Goal: Task Accomplishment & Management: Manage account settings

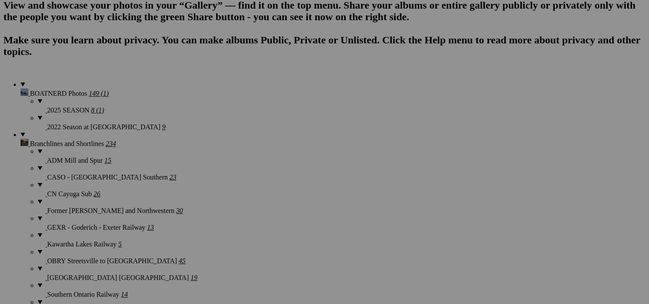
scroll to position [621, 0]
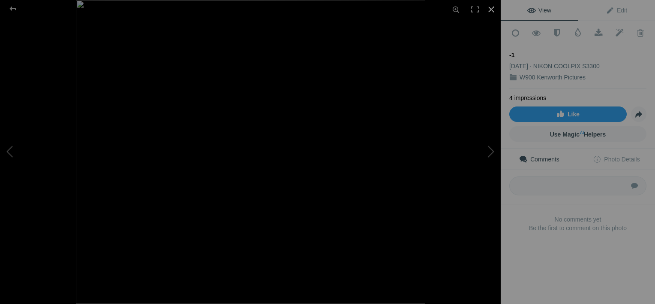
click at [490, 9] on div at bounding box center [491, 9] width 19 height 19
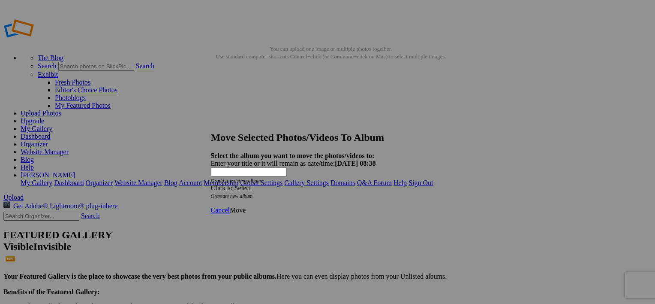
click at [211, 184] on span at bounding box center [211, 187] width 0 height 7
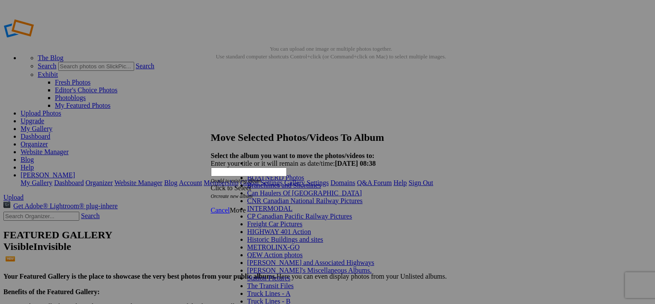
click at [269, 196] on span "Can Haulers Of [GEOGRAPHIC_DATA]" at bounding box center [304, 192] width 115 height 7
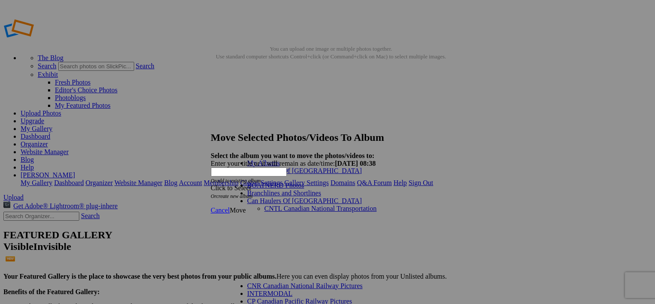
click at [289, 174] on link "Can Haulers Of [GEOGRAPHIC_DATA]" at bounding box center [304, 170] width 115 height 7
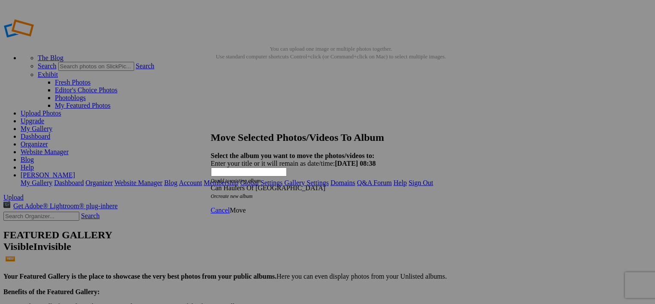
click at [246, 206] on span "Move" at bounding box center [238, 209] width 16 height 7
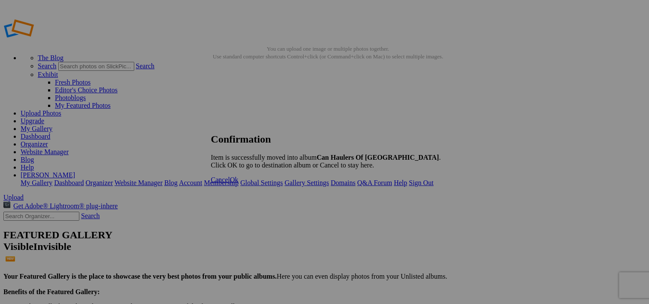
click at [230, 183] on span "Cancel" at bounding box center [220, 179] width 19 height 7
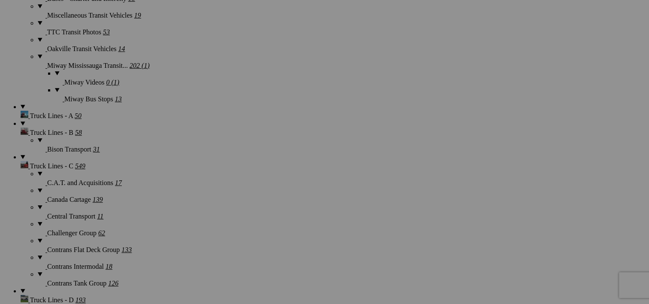
scroll to position [2583, 0]
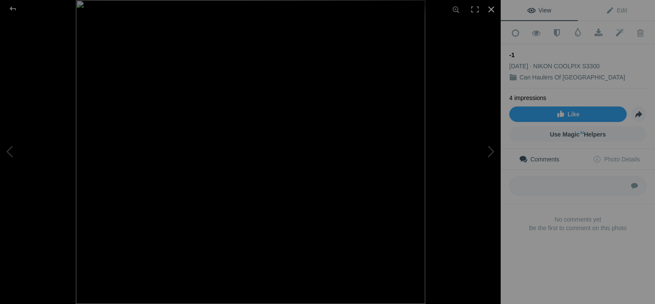
click at [490, 5] on div at bounding box center [491, 9] width 19 height 19
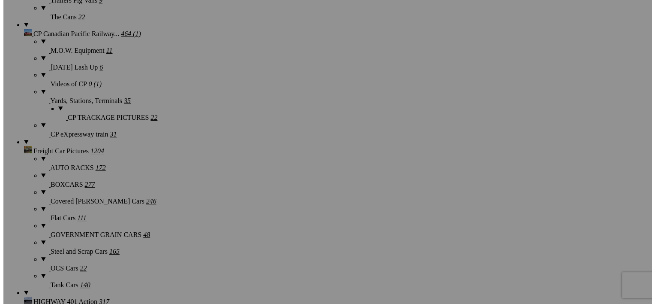
scroll to position [1214, 0]
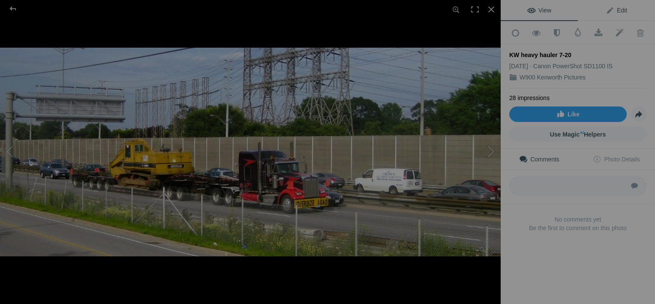
click at [618, 6] on link "Edit" at bounding box center [616, 10] width 77 height 21
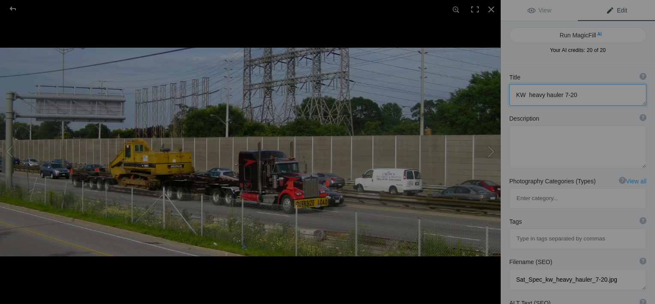
drag, startPoint x: 560, startPoint y: 99, endPoint x: 517, endPoint y: 104, distance: 43.6
click at [517, 104] on textarea at bounding box center [577, 94] width 137 height 21
type textarea "Oversize Load QEW 7-20"
click at [549, 144] on textarea at bounding box center [577, 146] width 137 height 43
type textarea "A large construction machine passing [GEOGRAPHIC_DATA]."
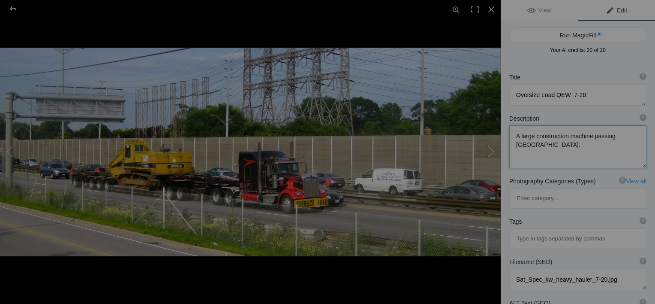
click at [489, 150] on button at bounding box center [468, 151] width 64 height 109
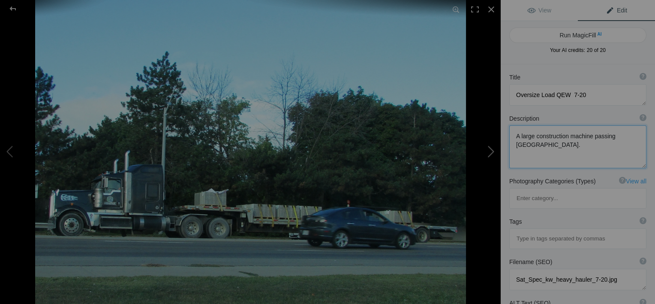
type textarea "kw step deck"
type textarea "kw_step_deck.jpg"
drag, startPoint x: 559, startPoint y: 92, endPoint x: 496, endPoint y: 101, distance: 64.5
click at [496, 101] on div "kw step deck View Edit Run MagicFill AI Your AI credits: 20 of 20 You have used…" at bounding box center [327, 152] width 655 height 304
type textarea "Step Deck Hauler"
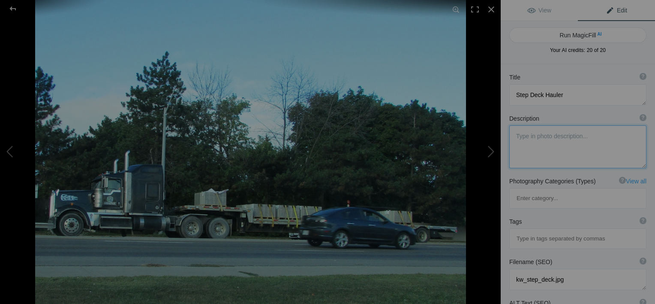
click at [537, 140] on textarea at bounding box center [577, 146] width 137 height 43
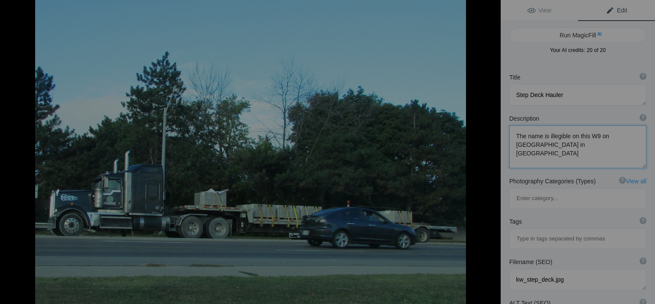
type textarea "The name is illegible on this W9 on [GEOGRAPHIC_DATA] in [GEOGRAPHIC_DATA]."
click at [487, 153] on button at bounding box center [468, 151] width 64 height 109
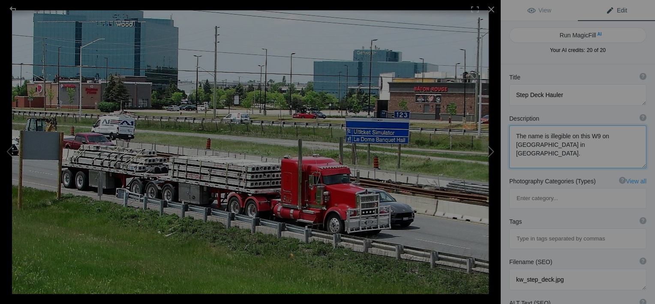
type textarea "KW W9 Btrain"
type textarea "KW_W9_Btrain.jpg"
drag, startPoint x: 566, startPoint y: 93, endPoint x: 501, endPoint y: 102, distance: 65.9
click at [501, 102] on div "Title ? Photo title is one of the highest used Search Engine ranking criteria a…" at bounding box center [578, 89] width 154 height 41
click at [562, 95] on textarea at bounding box center [577, 94] width 137 height 21
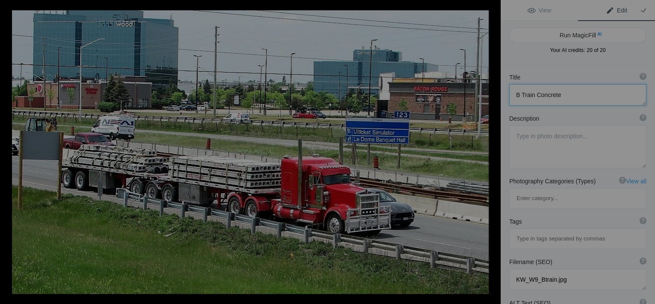
click at [562, 95] on textarea at bounding box center [577, 94] width 137 height 21
type textarea "B Train Concrete Shapes"
click at [525, 144] on textarea at bounding box center [577, 146] width 137 height 43
type textarea "A sharp W900 passes [PERSON_NAME][GEOGRAPHIC_DATA], [GEOGRAPHIC_DATA] bound QEW."
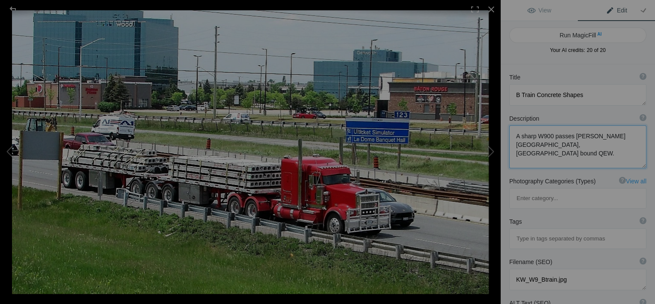
click at [614, 147] on textarea at bounding box center [577, 146] width 137 height 43
click at [485, 150] on button at bounding box center [468, 151] width 64 height 109
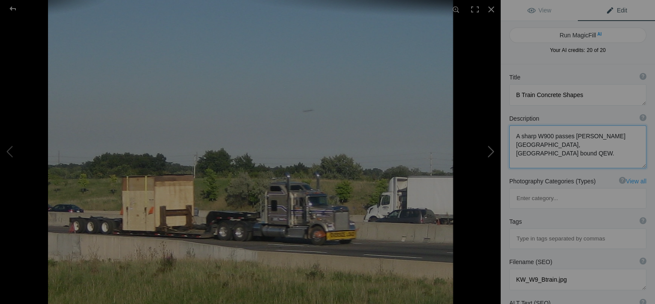
type textarea "KW with lo-boy [DEMOGRAPHIC_DATA][DATE]"
type textarea "Sat_Special_kw_with_lo-boy_[DATE].jpg"
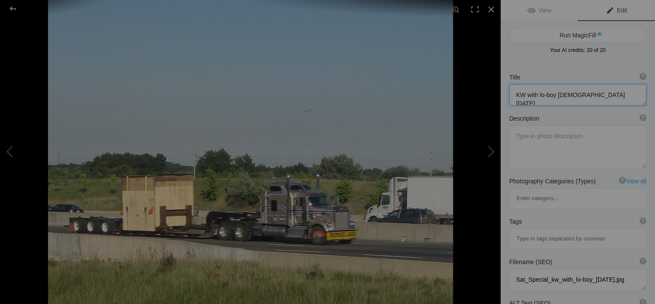
drag, startPoint x: 514, startPoint y: 93, endPoint x: 595, endPoint y: 99, distance: 81.6
click at [595, 99] on textarea at bounding box center [577, 94] width 137 height 21
type textarea "Oversize Load Large Crate"
click at [540, 142] on textarea at bounding box center [577, 146] width 137 height 43
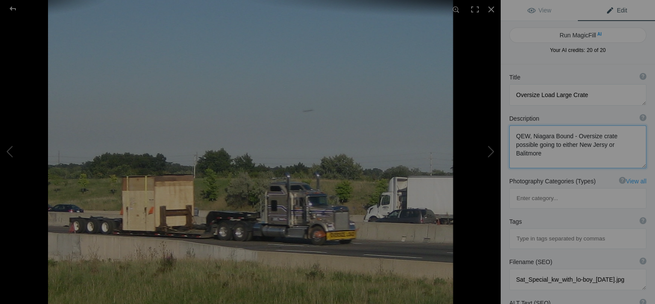
click at [600, 145] on textarea at bounding box center [577, 146] width 137 height 43
click at [549, 151] on textarea at bounding box center [577, 146] width 137 height 43
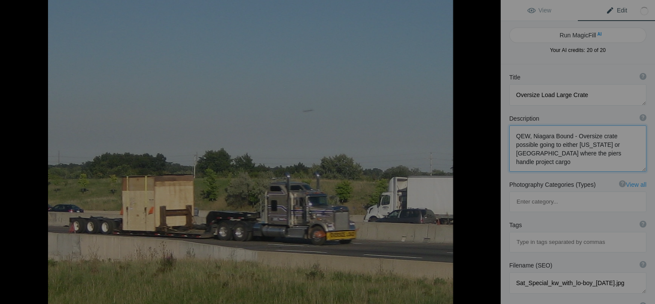
type textarea "QEW, Niagara Bound - Oversize crate possible going to either [US_STATE] or [GEO…"
click at [488, 153] on button at bounding box center [468, 151] width 64 height 109
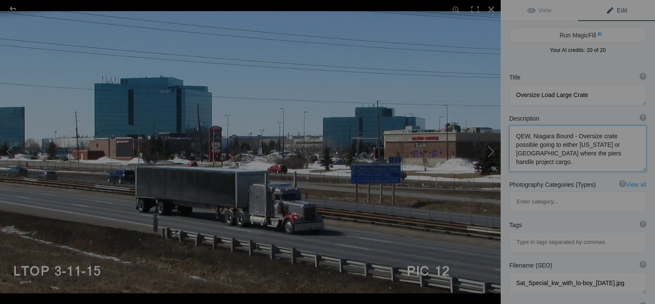
type textarea "KW with Peterbilt sleeper berth"
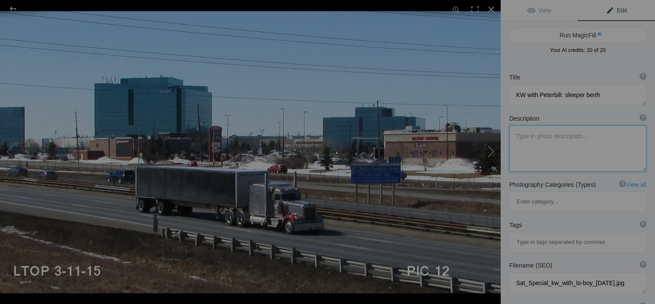
type textarea "LTOP-mar11-15-012.jpg"
click at [517, 135] on textarea at bounding box center [577, 148] width 137 height 46
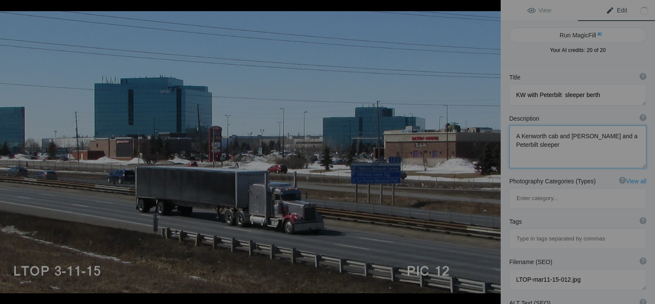
type textarea "A Kenworth cab and [PERSON_NAME] and a Peterbilt sleeper."
click at [492, 150] on button at bounding box center [468, 151] width 64 height 109
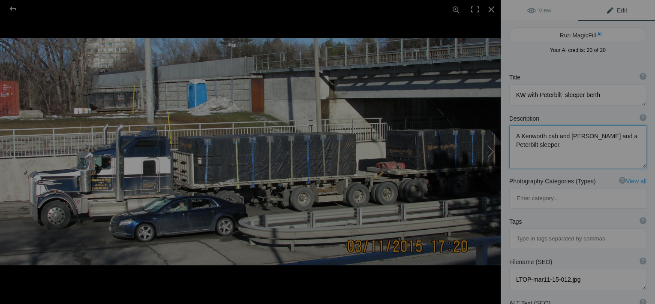
type textarea "L'Express Du Midi [DATE]"
type textarea "L_express_du_midi_[DATE].jpg"
click at [529, 135] on textarea at bounding box center [577, 146] width 137 height 43
type textarea "Quebec based flatdeck carrier. Drywall load."
click at [490, 152] on button at bounding box center [468, 151] width 64 height 109
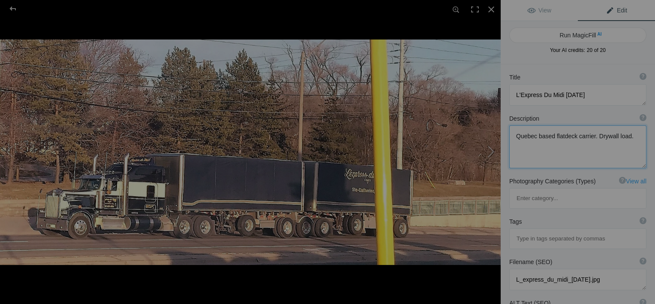
type textarea "L'express midi btrain"
type textarea "L'express De Midi with a Btrain."
type textarea "L_express_midi_btrain.jpg"
type textarea "L'express De Midi with a Btrain."
drag, startPoint x: 573, startPoint y: 94, endPoint x: 499, endPoint y: 99, distance: 74.7
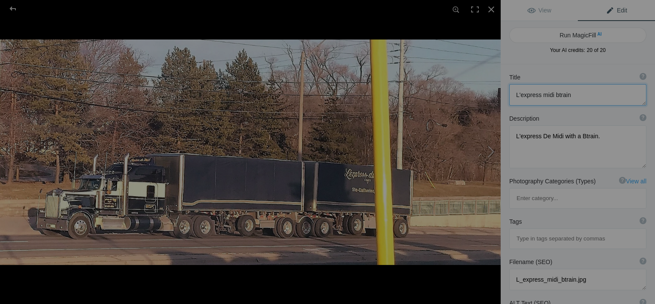
click at [499, 99] on div "L'express midi btrain View Edit Run MagicFill AI Your AI credits: 20 of 20 You …" at bounding box center [327, 152] width 655 height 304
type textarea "L'Express du Midi B Train"
click at [597, 133] on textarea at bounding box center [577, 146] width 137 height 43
type textarea "L'express De Midi with a B Train. [GEOGRAPHIC_DATA] in [GEOGRAPHIC_DATA]."
click at [491, 166] on button at bounding box center [468, 151] width 64 height 109
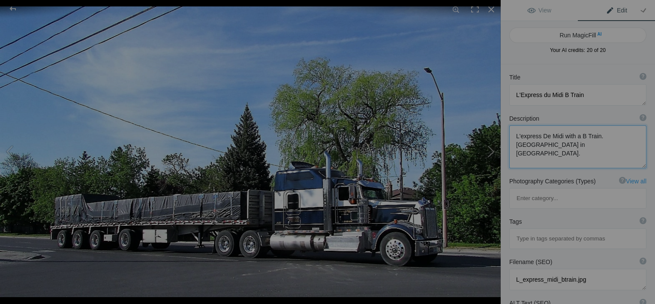
type textarea "L' Express Midi W900"
type textarea "LExpress_Midi_W900.jpg"
click at [541, 91] on textarea at bounding box center [577, 94] width 137 height 21
click at [585, 93] on textarea at bounding box center [577, 94] width 137 height 21
type textarea "L' Express du Midi"
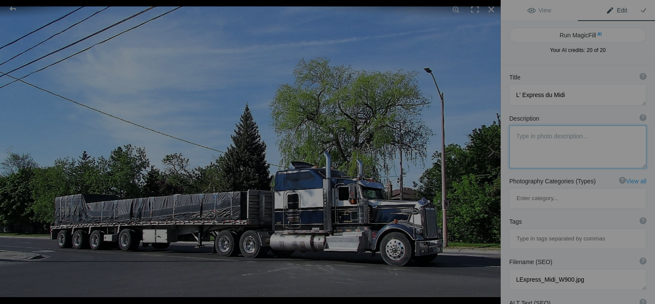
click at [526, 142] on textarea at bounding box center [577, 146] width 137 height 43
type textarea "Drywall load."
click at [492, 170] on button at bounding box center [468, 151] width 64 height 109
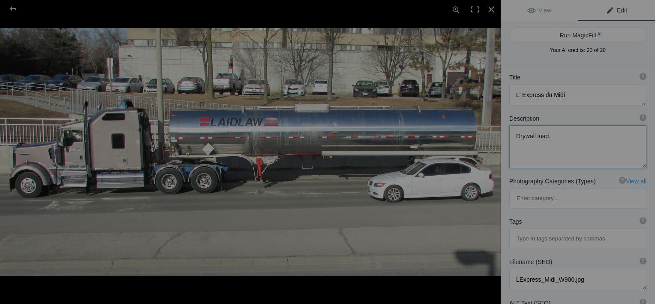
type textarea "[PERSON_NAME] 2b"
type textarea "Laidlaw_2b.jpg"
click at [553, 94] on textarea at bounding box center [577, 94] width 137 height 21
type textarea "[PERSON_NAME] Tank"
click at [526, 146] on textarea at bounding box center [577, 146] width 137 height 43
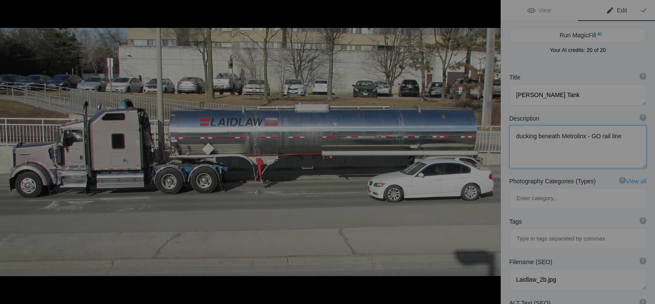
type textarea "ducking beneath Metrolinx - GO rail line ."
click at [492, 147] on button at bounding box center [468, 151] width 64 height 109
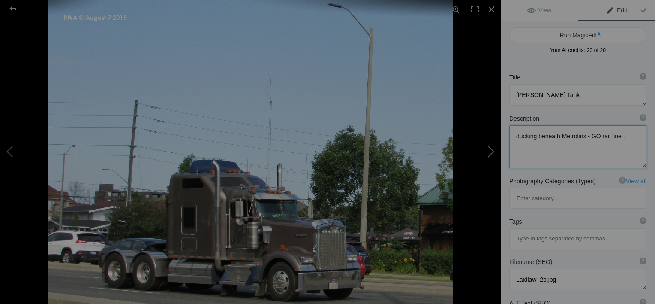
type textarea "[PERSON_NAME] Bobtail W900 [DATE]"
type textarea "Laidlaw_Bobtail_W900_August_7_2015.jpg"
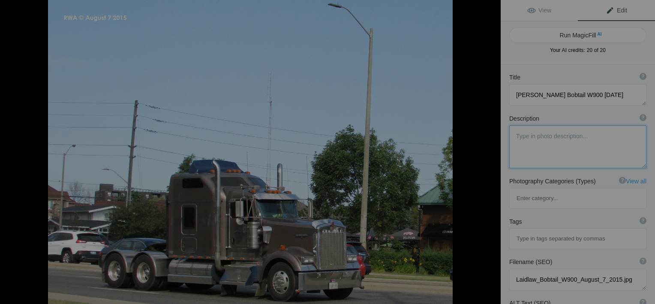
click at [492, 147] on button at bounding box center [468, 151] width 64 height 109
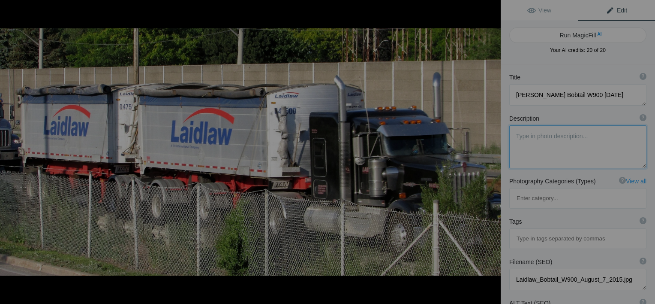
type textarea "[PERSON_NAME] Dump Train"
type textarea "W9_Laidlaw_Dump_Train.jpg"
click at [492, 147] on button at bounding box center [468, 151] width 64 height 109
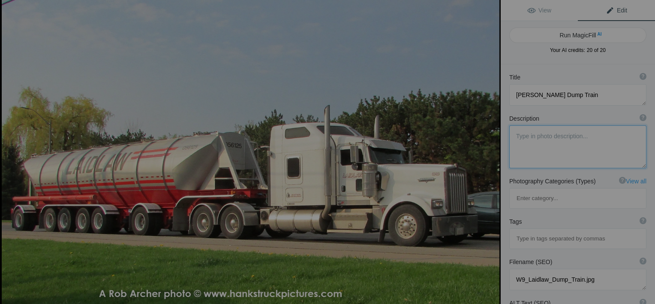
type textarea "[PERSON_NAME] [DATE]"
type textarea "Laidlaw_may_2.jpg"
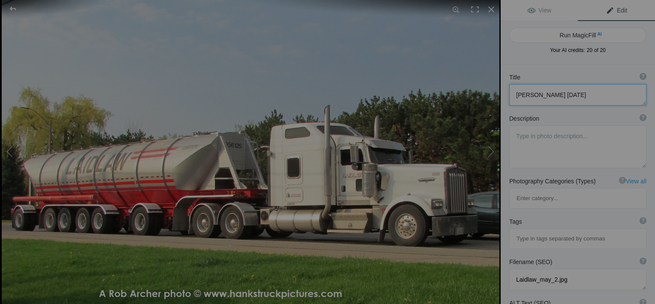
click at [566, 94] on textarea at bounding box center [577, 94] width 137 height 21
click at [485, 154] on button at bounding box center [468, 151] width 64 height 109
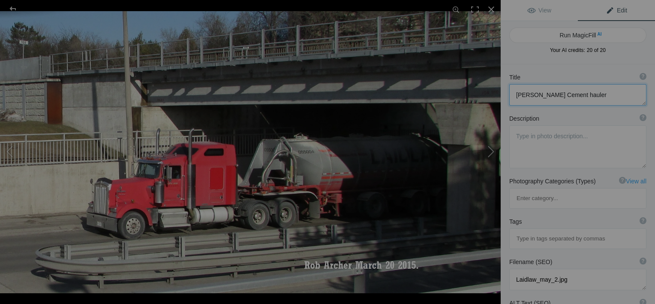
type textarea "[PERSON_NAME] W9 [DATE]"
type textarea "laidlaw_W9_3-20-15.jpg"
drag, startPoint x: 577, startPoint y: 92, endPoint x: 508, endPoint y: 99, distance: 69.8
click at [508, 99] on div "Title ? Photo title is one of the highest used Search Engine ranking criteria a…" at bounding box center [578, 89] width 154 height 41
click at [488, 153] on button at bounding box center [468, 151] width 64 height 109
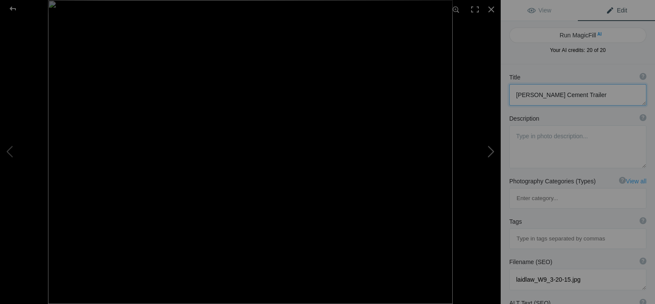
type textarea "[PERSON_NAME] W9 [DATE]"
type textarea "Laidlaw_W9_9-23-15.jpg"
click at [574, 93] on textarea at bounding box center [577, 94] width 137 height 21
type textarea "[PERSON_NAME] Pnuematic Bulk Trailer"
click at [534, 146] on textarea at bounding box center [577, 146] width 137 height 43
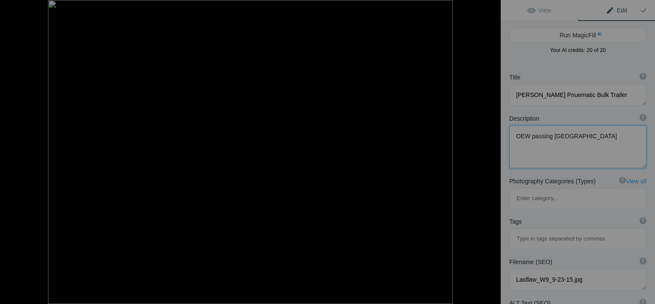
type textarea "OEW passing [GEOGRAPHIC_DATA]."
click at [497, 152] on button at bounding box center [468, 151] width 64 height 109
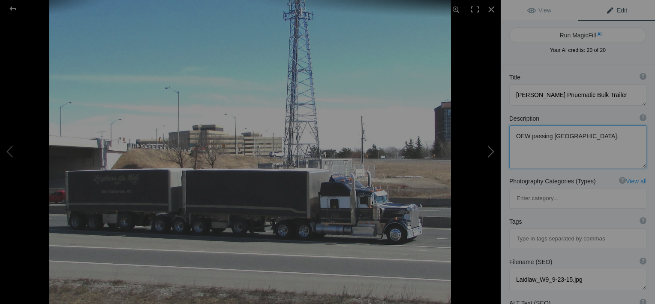
type textarea "L Express Du Midi Hwy 401"
type textarea "Westbound 401 ."
type textarea "W9_L_Express_Du_Midi_Hwy_401.jpg"
type textarea "Westbound 401 ."
click at [595, 94] on textarea at bounding box center [577, 94] width 137 height 21
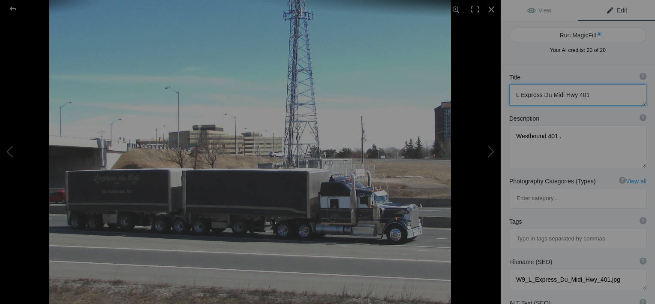
drag, startPoint x: 522, startPoint y: 95, endPoint x: 527, endPoint y: 100, distance: 7.3
click at [523, 95] on textarea at bounding box center [577, 94] width 137 height 21
click at [619, 268] on textarea at bounding box center [577, 278] width 137 height 21
click at [492, 153] on button at bounding box center [468, 151] width 64 height 109
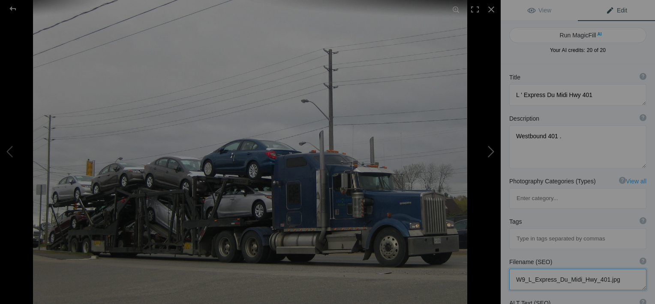
type textarea "[PERSON_NAME] W900 [DATE]"
type textarea "Livingston_W900_4-27-12.jpg"
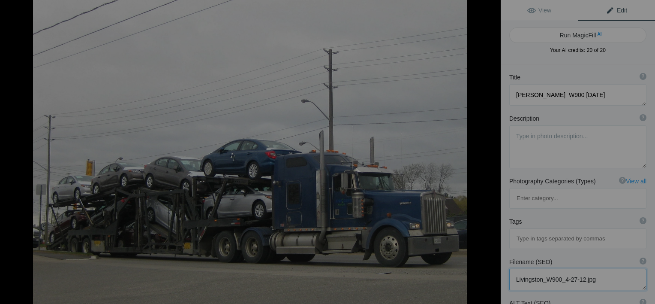
click at [492, 153] on button at bounding box center [468, 151] width 64 height 109
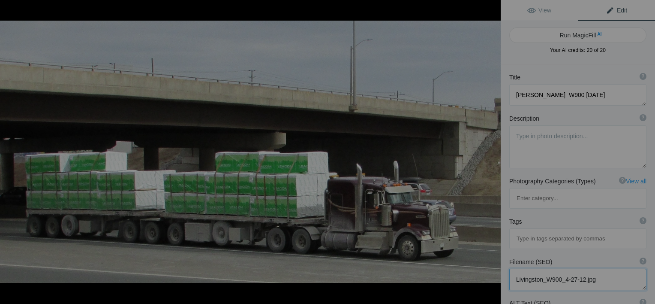
type textarea "Lumber Hauler B Train."
type textarea "W9(3)_7_axle_b_train.jpg"
click at [492, 152] on button at bounding box center [468, 151] width 64 height 109
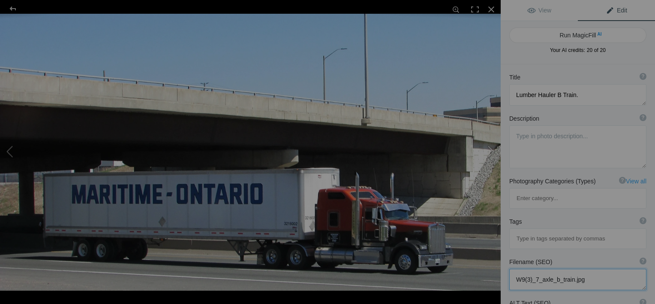
type textarea "Maritime-[GEOGRAPHIC_DATA]"
type textarea "The Kenworth tractor is not painted in the blue fleet paint and heads west on H…"
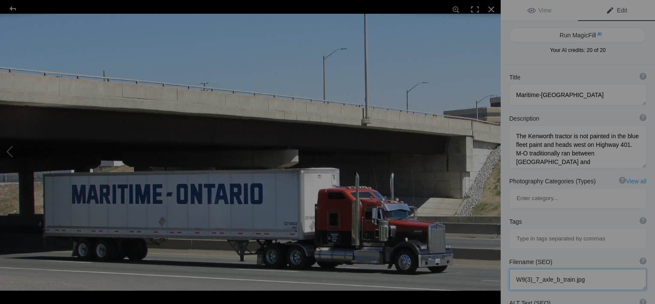
type textarea "W9(3)_M-O.jpg"
click at [492, 152] on button at bounding box center [468, 151] width 64 height 109
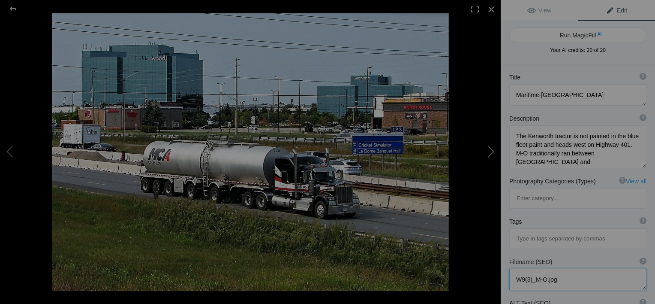
type textarea "MCA Logistics"
type textarea "W9_MCA.jpg"
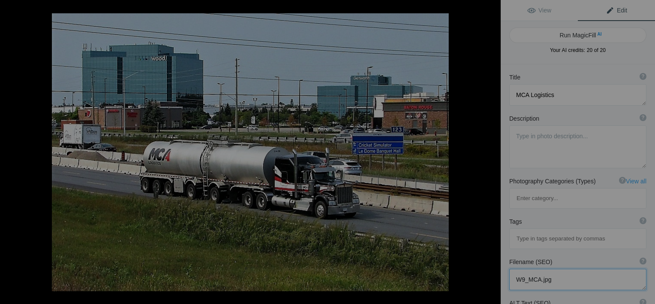
click at [491, 156] on button at bounding box center [468, 151] width 64 height 109
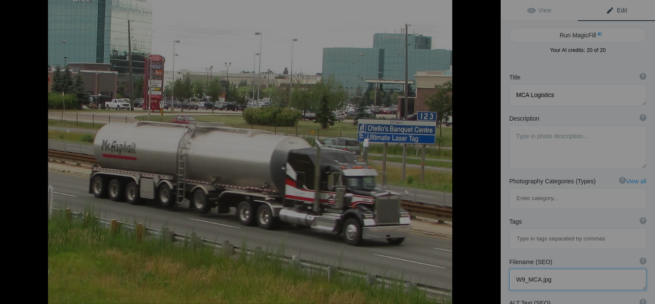
type textarea "McAsphalt KW"
type textarea "McAsphalt_KW.jpg"
click at [491, 156] on button at bounding box center [468, 151] width 64 height 109
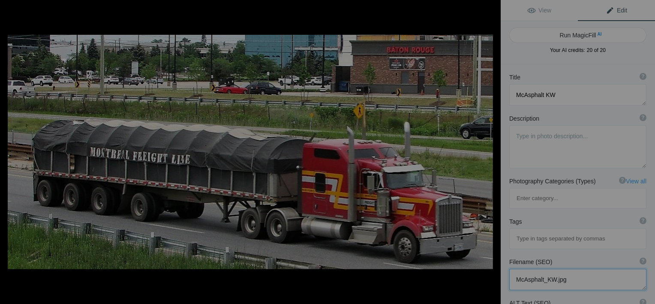
type textarea "Montreal Freight Line"
type textarea "W9_Montreal_Frt..jpg"
click at [491, 156] on button at bounding box center [468, 151] width 64 height 109
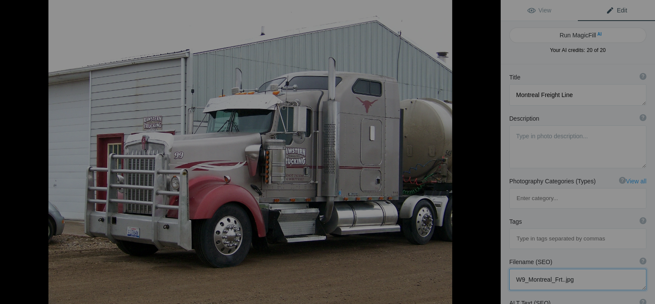
type textarea "[PERSON_NAME]"
type textarea "Mooney_KW.jpg"
click at [491, 156] on button at bounding box center [468, 151] width 64 height 109
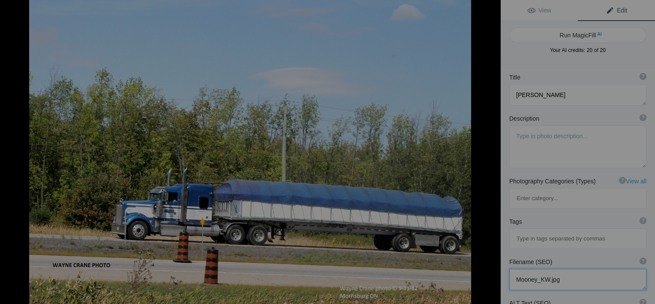
type textarea "[GEOGRAPHIC_DATA] ON Route"
type textarea "[PERSON_NAME] took this picture at the Onroute at [GEOGRAPHIC_DATA] in [GEOGRAP…"
type textarea "[PERSON_NAME]-_w9-bluewhite.jpg"
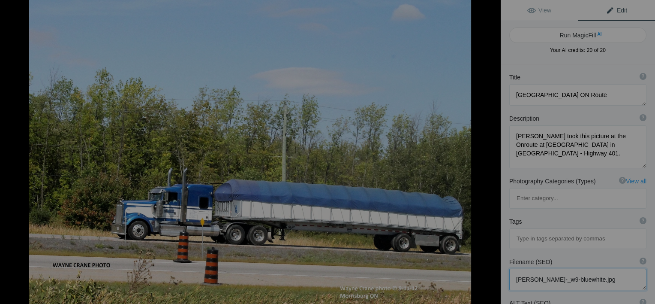
click at [491, 156] on button at bounding box center [468, 151] width 64 height 109
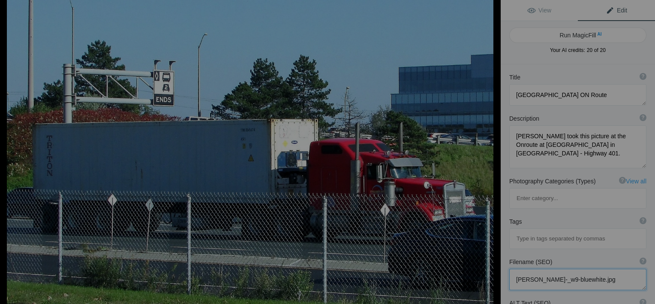
type textarea "Musket Transport Red W900"
type textarea "W900_Red_Musket.jpg"
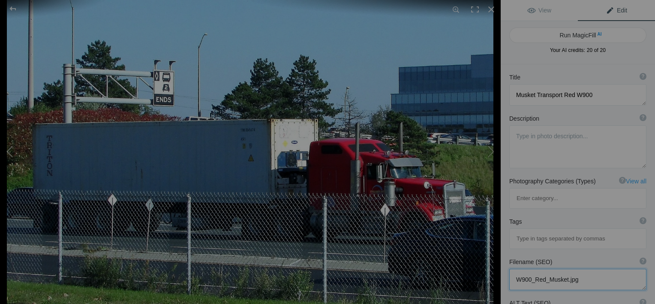
click at [8, 152] on button at bounding box center [32, 151] width 64 height 109
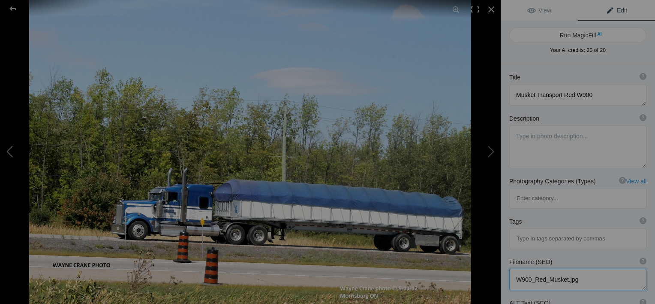
type textarea "[GEOGRAPHIC_DATA] ON Route"
type textarea "[PERSON_NAME] took this picture at the Onroute at [GEOGRAPHIC_DATA] in [GEOGRAP…"
type textarea "[PERSON_NAME]-_w9-bluewhite.jpg"
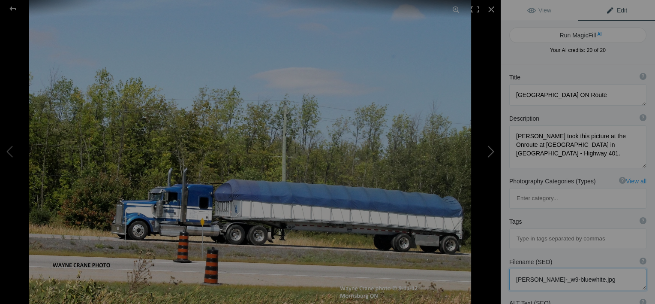
click at [492, 154] on button at bounding box center [468, 151] width 64 height 109
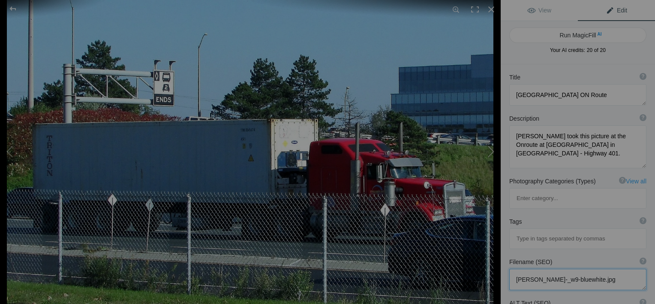
type textarea "Musket Transport Red W900"
type textarea "W900_Red_Musket.jpg"
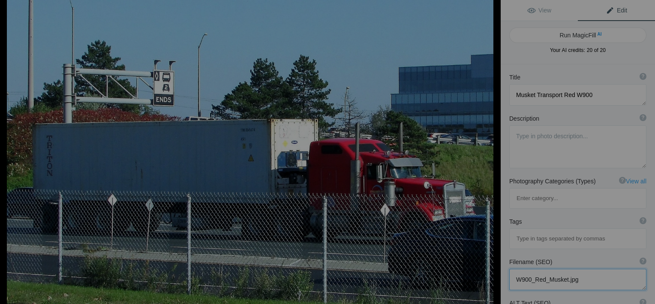
click at [492, 154] on button at bounding box center [468, 151] width 64 height 109
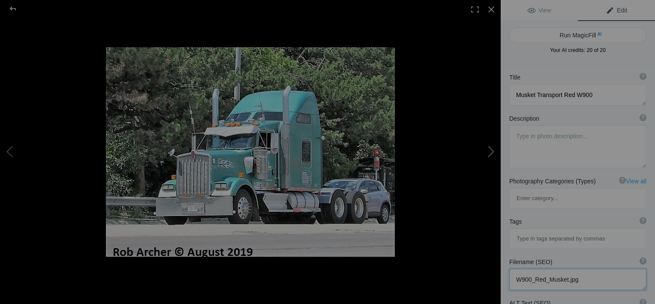
type textarea "Musket W900 Bobtail"
type textarea "W_9_(5)_Musket_bobtail.jpg"
click at [491, 154] on button at bounding box center [468, 151] width 64 height 109
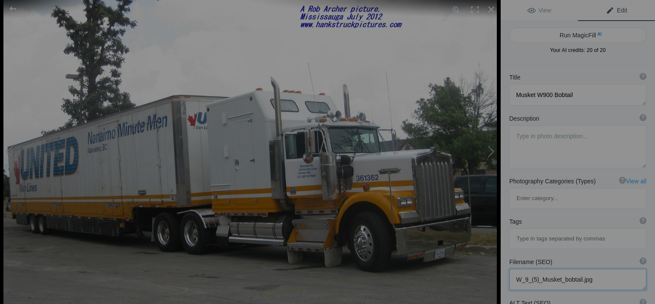
type textarea "Nanaimo Minute Men"
type textarea "nanaimo_minutemen_kw.jpg"
click at [491, 154] on button at bounding box center [468, 151] width 64 height 109
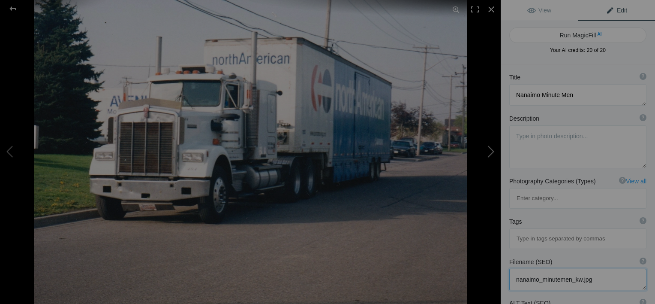
type textarea "northAmerican Van Lines KW"
type textarea "On [GEOGRAPHIC_DATA] in [GEOGRAPHIC_DATA] in front of Avenue Moving."
type textarea "navl-kw.jpg"
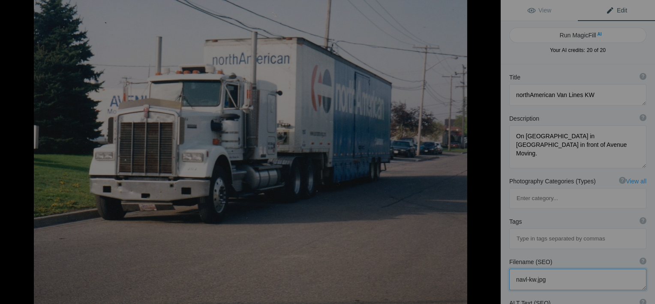
click at [491, 154] on button at bounding box center [468, 151] width 64 height 109
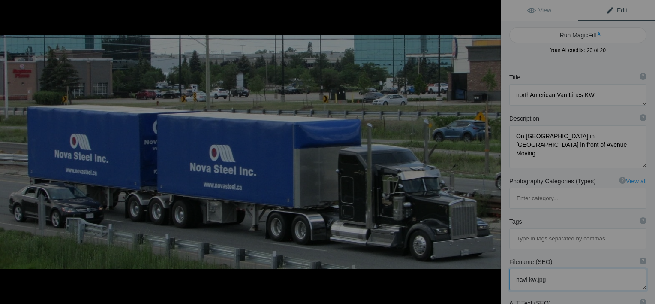
type textarea "Nova Steel B Train"
type textarea "Nova_Steel_B_Train.jpg"
click at [491, 154] on button at bounding box center [468, 151] width 64 height 109
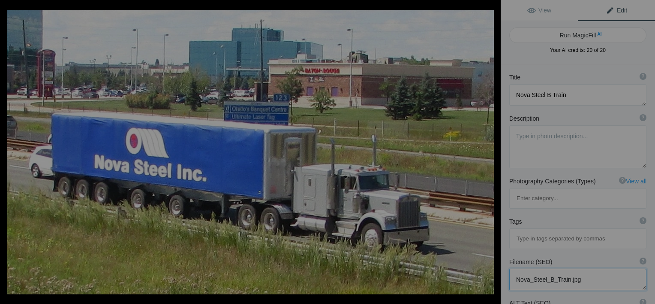
type textarea "NOVA STEEL White W900"
type textarea "NOVA_STEEL_White_W900.jpg"
click at [491, 154] on button at bounding box center [468, 151] width 64 height 109
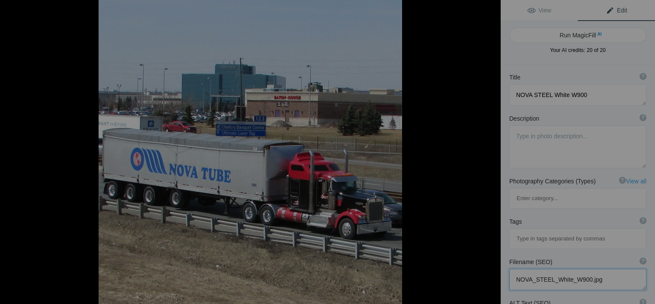
type textarea "NOVA TUBE W900"
type textarea "A very sharp paint scheme of black with red trim on QEW."
type textarea "W900_Red_Black_Nova.jpg"
click at [491, 154] on button at bounding box center [468, 151] width 64 height 109
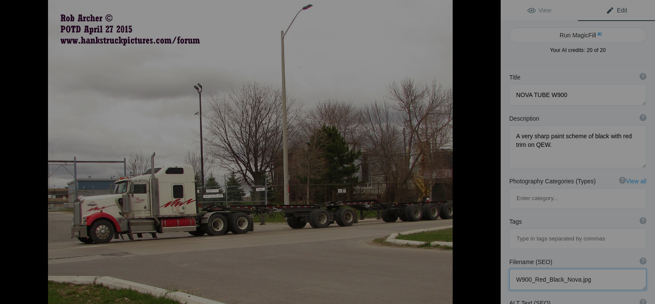
type textarea "Oakwood container chassis"
type textarea "Oakwood_container_chassis.jpg"
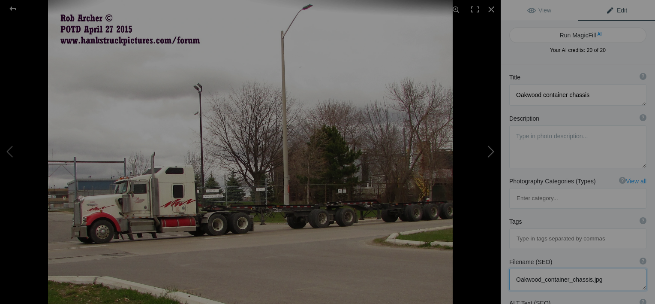
click at [490, 154] on button at bounding box center [468, 151] width 64 height 109
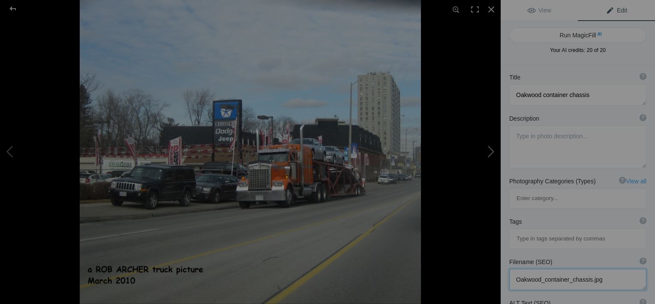
type textarea "OAK WOOD W900 [DATE]"
type textarea "OAK_WOOD_W900__March_2_2010.jpg"
click at [490, 154] on button at bounding box center [468, 151] width 64 height 109
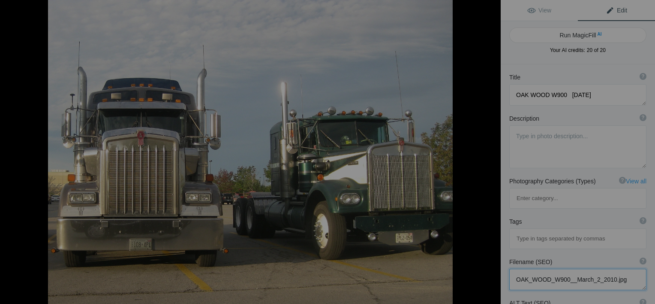
type textarea "Old and Newer W900s"
type textarea "[PERSON_NAME] on the right beside [PERSON_NAME] 1971 outside the breakfast rest…"
type textarea "kw_s_-old_n_new_-2.jpg"
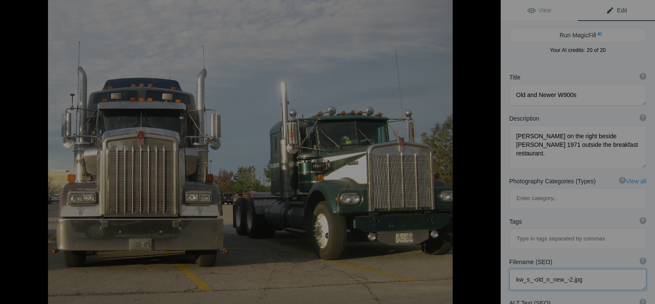
click at [490, 154] on button at bounding box center [468, 151] width 64 height 109
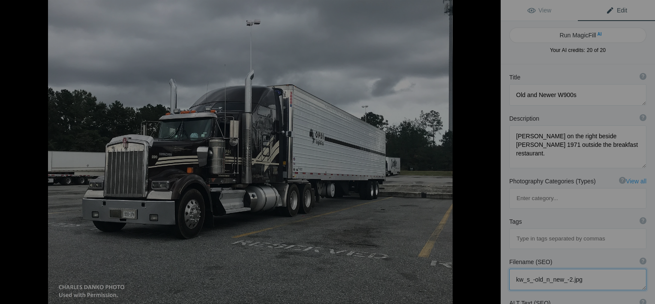
type textarea "OPDI Logistics [PERSON_NAME]"
type textarea "OPDI Logistics sent to me by [PERSON_NAME]([PERSON_NAME]) [PERSON_NAME]. ODPI i…"
type textarea "[PERSON_NAME].jpg"
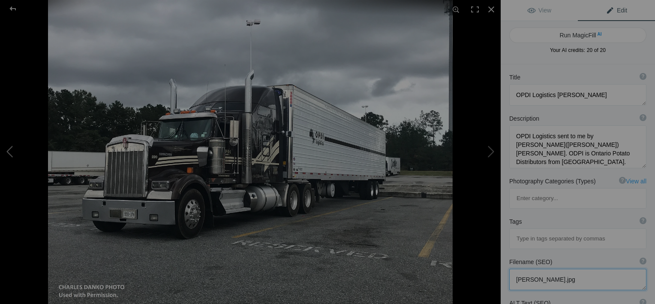
click at [11, 151] on button at bounding box center [32, 151] width 64 height 109
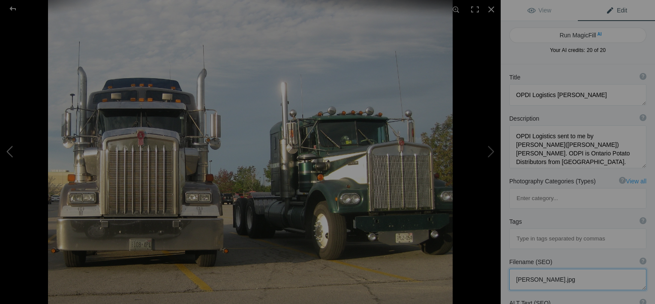
type textarea "Old and Newer W900s"
type textarea "[PERSON_NAME] on the right beside [PERSON_NAME] 1971 outside the breakfast rest…"
type textarea "kw_s_-old_n_new_-2.jpg"
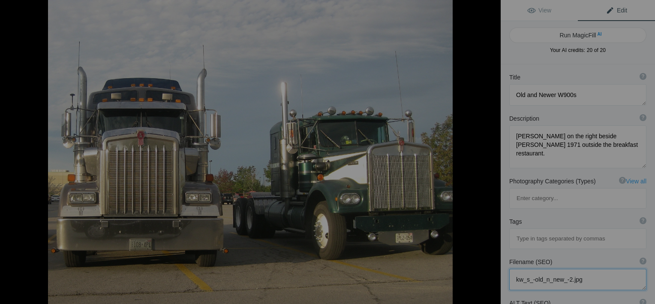
click at [384, 247] on img at bounding box center [250, 152] width 405 height 304
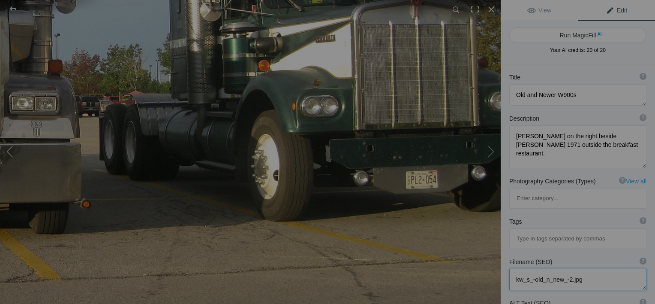
click at [7, 146] on button at bounding box center [32, 151] width 64 height 109
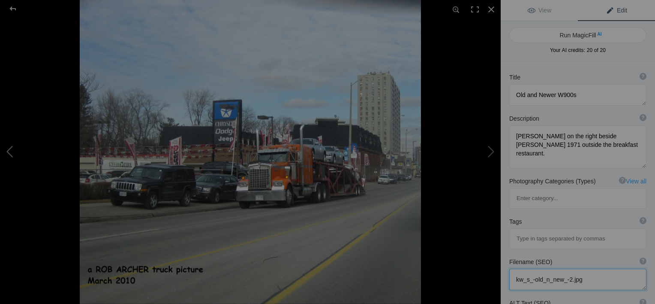
type textarea "OAK WOOD W900 [DATE]"
type textarea "OAK_WOOD_W900__March_2_2010.jpg"
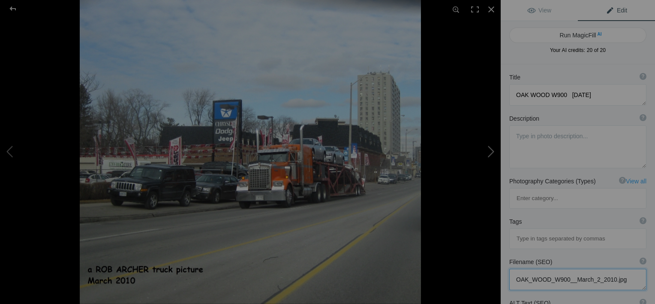
click at [490, 153] on button at bounding box center [468, 151] width 64 height 109
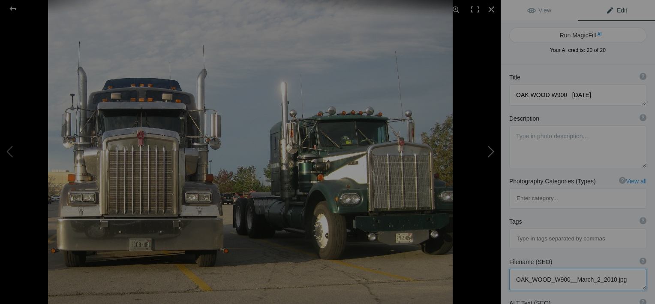
type textarea "Old and Newer W900s"
type textarea "[PERSON_NAME] on the right beside [PERSON_NAME] 1971 outside the breakfast rest…"
type textarea "kw_s_-old_n_new_-2.jpg"
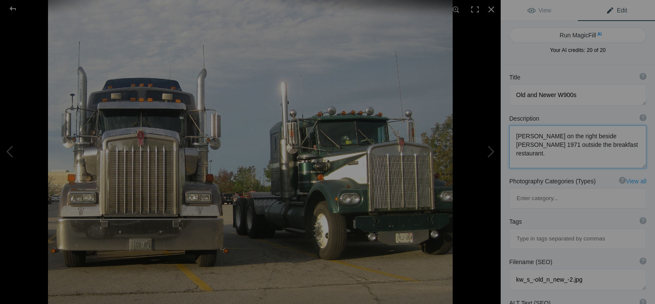
click at [566, 134] on textarea at bounding box center [577, 146] width 137 height 43
type textarea "[PERSON_NAME] beside [PERSON_NAME] 1971 outside the breakfast restaurant."
click at [589, 144] on textarea at bounding box center [577, 146] width 137 height 43
click at [492, 154] on button at bounding box center [468, 151] width 64 height 109
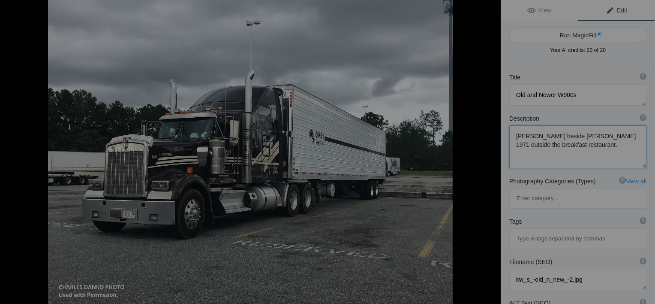
type textarea "OPDI Logistics [PERSON_NAME]"
type textarea "OPDI Logistics sent to me by [PERSON_NAME]([PERSON_NAME]) [PERSON_NAME]. ODPI i…"
type textarea "[PERSON_NAME].jpg"
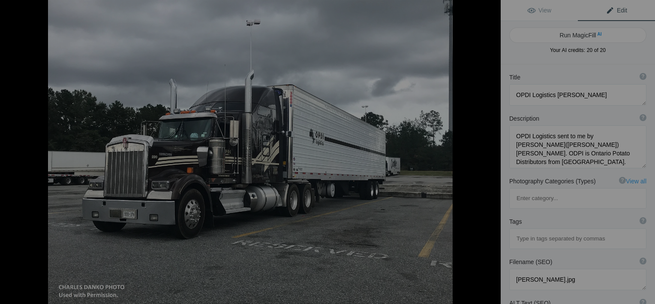
type textarea "OPDI Logistics sent to me by [PERSON_NAME] ([PERSON_NAME]) [PERSON_NAME]. ODPI …"
click at [486, 156] on button at bounding box center [468, 151] width 64 height 109
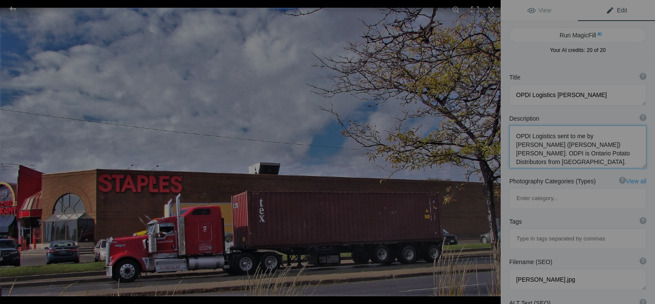
type textarea "P&amp;W Intermodal KW"
type textarea "Now Contrans Intermodal. Their terminal in at the former [GEOGRAPHIC_DATA]."
type textarea "NV_10_p-n-w-w900.jpg"
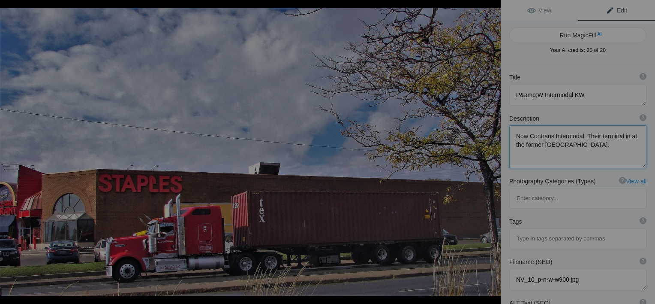
click at [486, 156] on button at bounding box center [468, 151] width 64 height 109
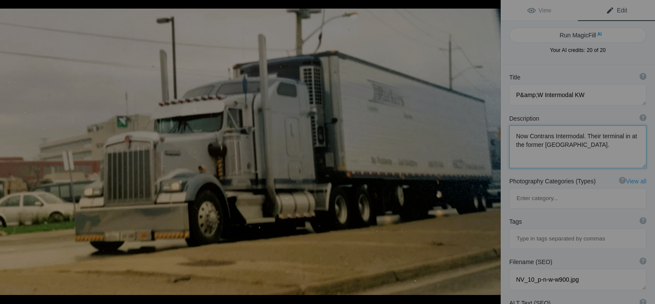
type textarea "Packers Logistics"
type textarea "On The [GEOGRAPHIC_DATA] in [GEOGRAPHIC_DATA] circa [DATE]. Owner Operator was …"
type textarea "IMG_2021.jpg"
click at [486, 156] on button at bounding box center [468, 151] width 64 height 109
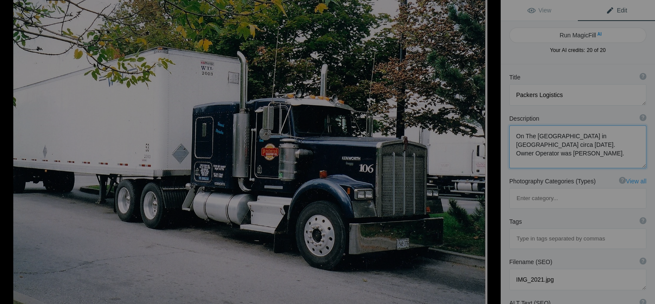
type textarea "Preferred Transport."
type textarea "401 Service Centre"
type textarea "W9_prefered_transport.jpg"
click at [486, 156] on button at bounding box center [468, 151] width 64 height 109
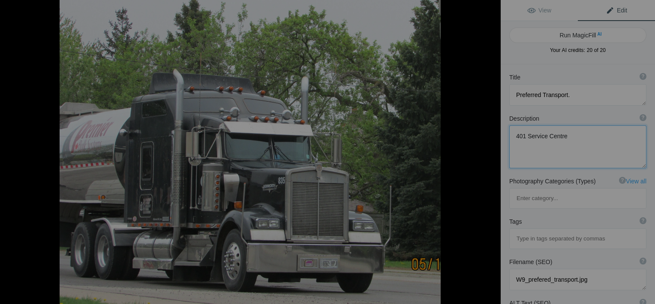
type textarea "Premier Bulk Logistics"
type textarea "W900_premier_855.jpg"
click at [486, 156] on button at bounding box center [468, 151] width 64 height 109
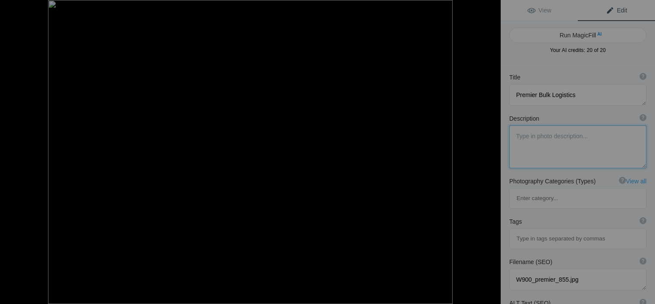
type textarea "Premier Bulk Systems"
type textarea "Premier_Bulk_Systems.jpg"
click at [486, 156] on button at bounding box center [468, 151] width 64 height 109
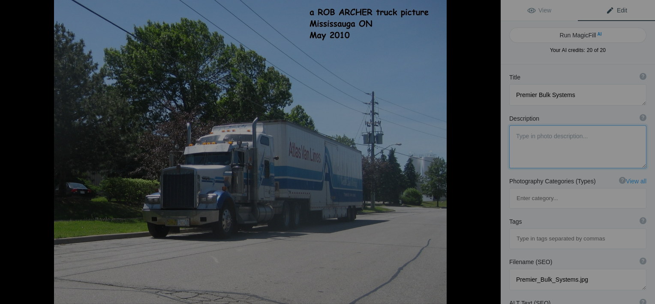
type textarea "Premiere Van Lines w900"
type textarea "premiere_van_lines_w900.jpg"
click at [486, 156] on button at bounding box center [468, 151] width 64 height 109
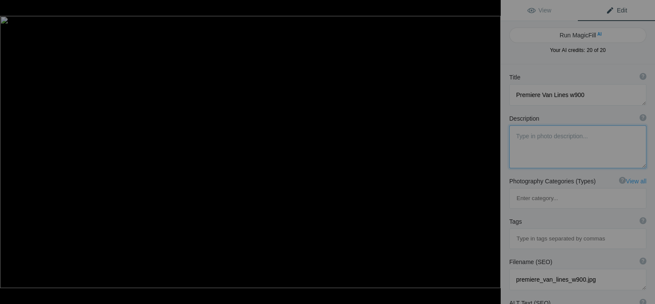
type textarea "Quality Carriers W900"
type textarea "QC-KW-1_11-21--14.jpg"
click at [486, 156] on button at bounding box center [468, 151] width 64 height 109
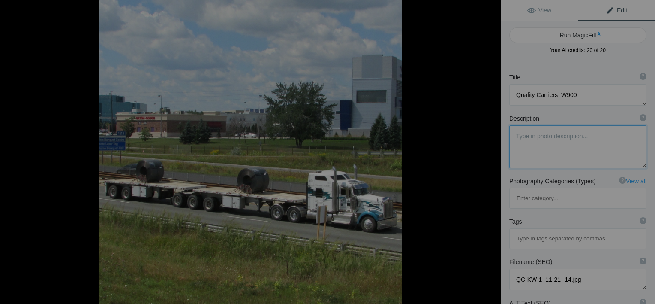
type textarea "Quebec B Train"
type textarea "Loaded with coils."
type textarea "W900_With_Coils.jpg"
click at [485, 156] on button at bounding box center [468, 151] width 64 height 109
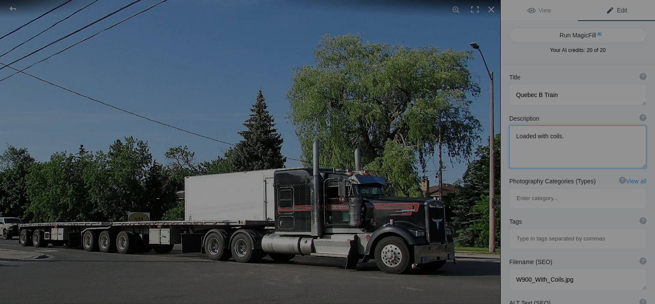
type textarea "Quebec W900 B Train"
type textarea "Qubec_W900_Btrain.jpg"
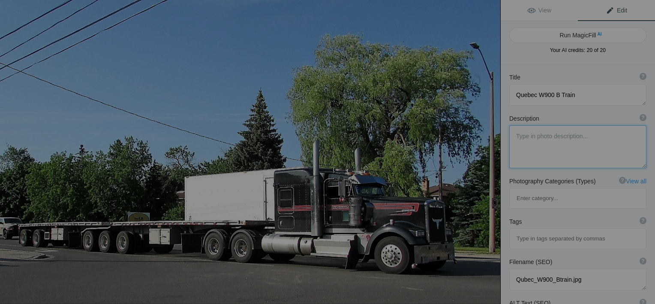
click at [485, 156] on button at bounding box center [468, 151] width 64 height 109
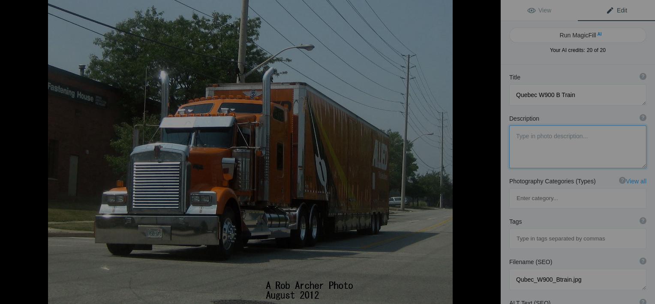
type textarea "[PERSON_NAME] w900"
type textarea "rawlinson_w900.jpg"
click at [485, 156] on button at bounding box center [468, 151] width 64 height 109
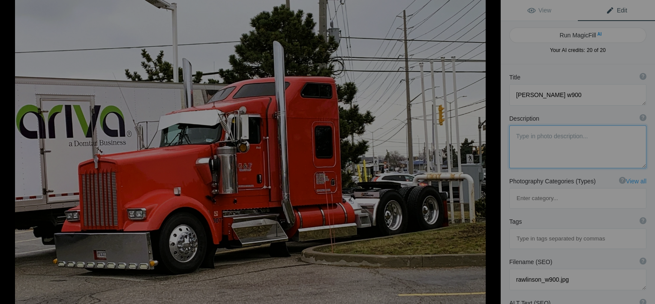
type textarea "Red W9 [DATE]"
type textarea "Red_W9_12-18-24.jpg"
click at [485, 156] on button at bounding box center [468, 151] width 64 height 109
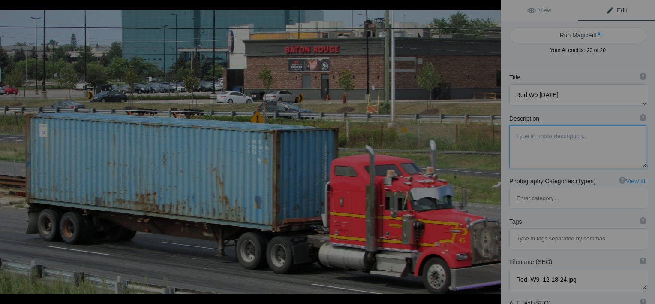
type textarea "Red W900 Can Hauler QEW"
type textarea "Red_W900_Can_Hauler_QEW.jpg"
click at [485, 156] on button at bounding box center [468, 151] width 64 height 109
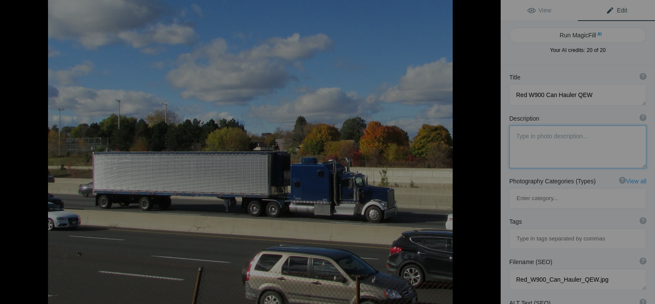
type textarea "Reefer Hauker with custom sleeper [DATE]"
type textarea "Eastbound 401"
type textarea "SMO-_kw_reefer_[DATE].jpg"
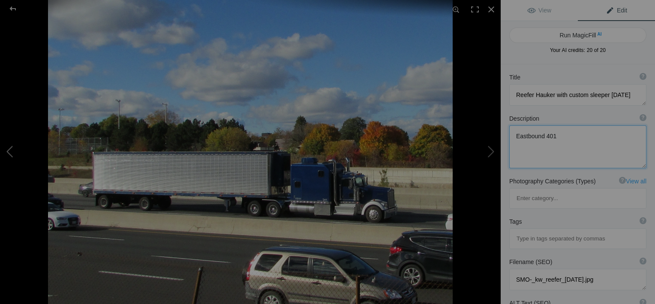
click at [9, 152] on button at bounding box center [32, 151] width 64 height 109
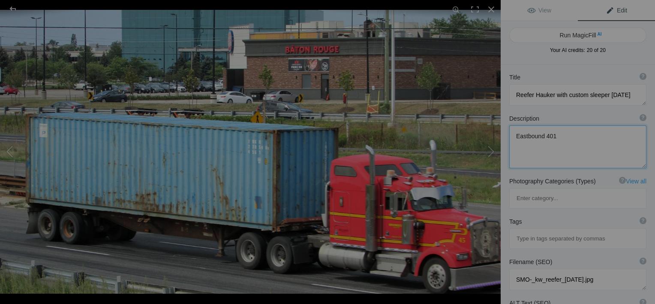
type textarea "Red W900 Can Hauler QEW"
type textarea "Red_W900_Can_Hauler_QEW.jpg"
click at [489, 153] on button at bounding box center [468, 151] width 64 height 109
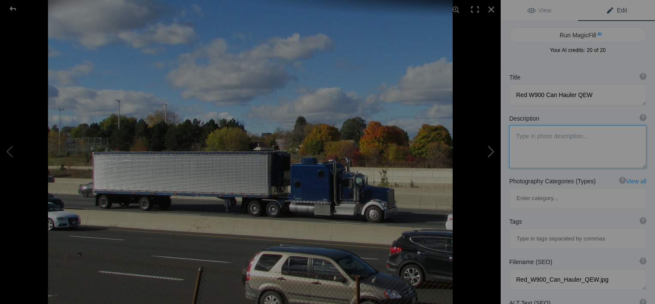
type textarea "Reefer Hauker with custom sleeper [DATE]"
type textarea "Eastbound 401"
type textarea "SMO-_kw_reefer_[DATE].jpg"
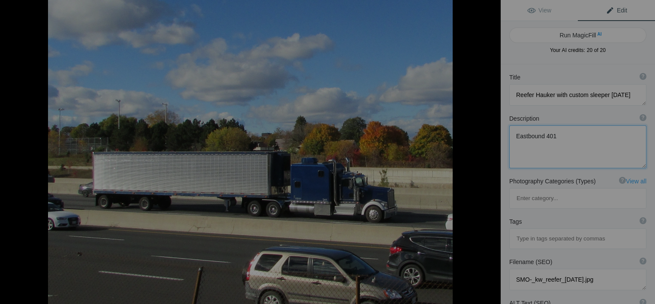
click at [489, 153] on button at bounding box center [468, 151] width 64 height 109
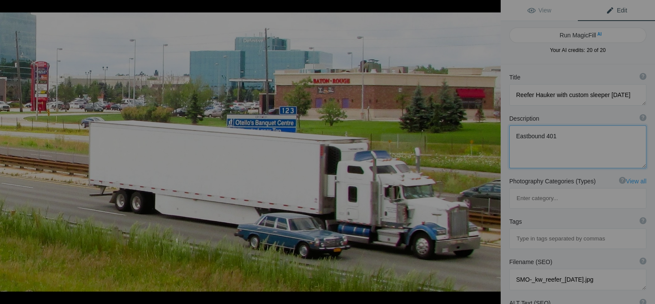
type textarea "Reefer passing classic Mercedes"
type textarea "Possibly Precision Truck Lines."
type textarea "w900_reefer_2014.jpg"
click at [490, 152] on button at bounding box center [468, 151] width 64 height 109
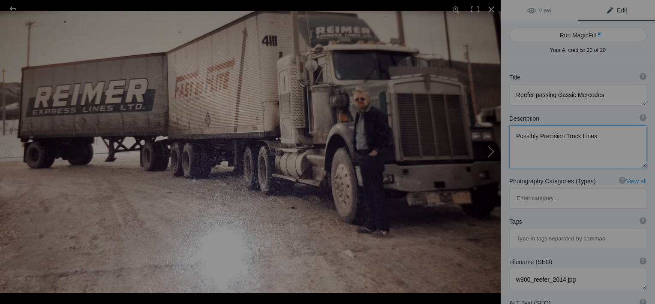
type textarea "[PERSON_NAME] with doubles"
type textarea "A picture from the Internet of a [PERSON_NAME] with doubles. The driver was [PE…"
type textarea "reimer_kw_doubles.jpg"
click at [487, 154] on button at bounding box center [468, 151] width 64 height 109
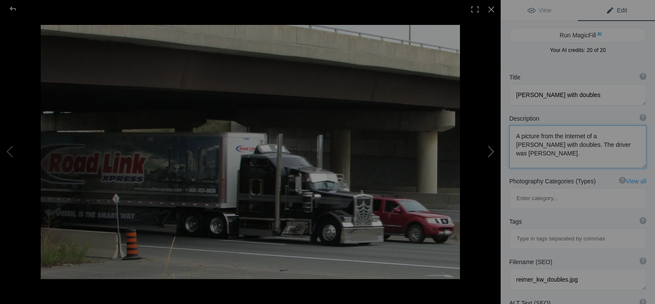
type textarea "ROADLINK XPRESS"
type textarea "W9(5)_Roadlink.jpg"
click at [487, 154] on button at bounding box center [468, 151] width 64 height 109
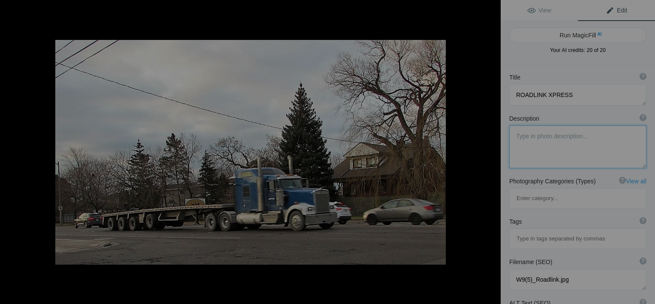
type textarea "Ry Express"
type textarea "Ry_Express.jpg"
click at [487, 154] on button at bounding box center [468, 151] width 64 height 109
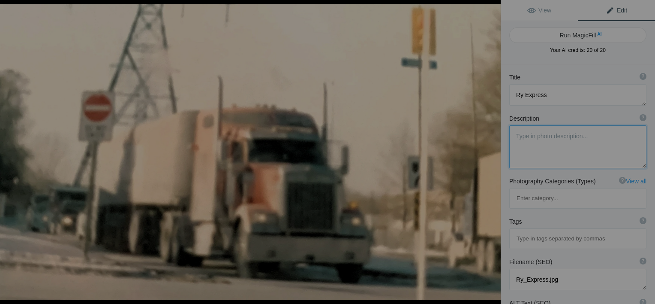
type textarea "[PERSON_NAME] W9 turning onto [PERSON_NAME]"
type textarea "Sam_Steel_W9_turning_onto_Dixie.jpg"
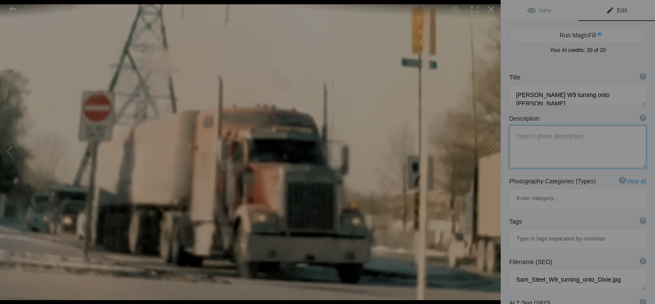
click at [489, 153] on button at bounding box center [468, 151] width 64 height 109
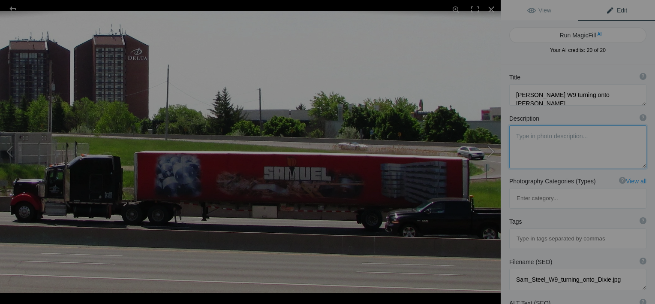
type textarea "[PERSON_NAME]"
type textarea "samsteel_037.jpg"
click at [489, 154] on button at bounding box center [468, 151] width 64 height 109
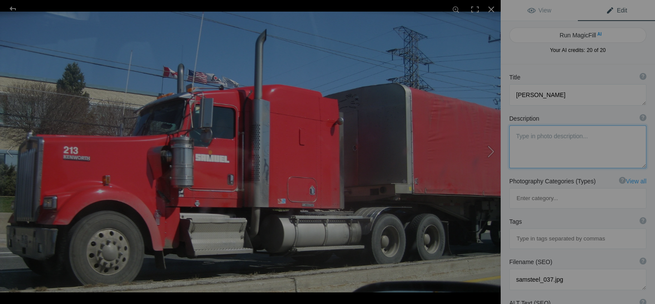
type textarea "[PERSON_NAME] [PHONE_NUMBER][DATE]"
type textarea "samuel_steel_213_03-26-10.jpg"
click at [518, 93] on textarea at bounding box center [577, 94] width 137 height 21
type textarea "[PERSON_NAME] [PHONE_NUMBER][DATE]"
click at [542, 149] on textarea at bounding box center [577, 146] width 137 height 43
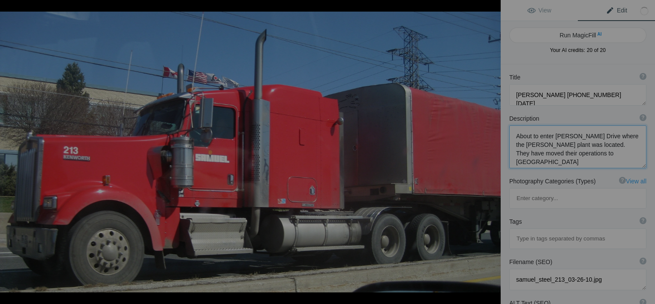
type textarea "About to enter [PERSON_NAME] Drive where the [PERSON_NAME] plant was located. T…"
click at [490, 152] on button at bounding box center [468, 151] width 64 height 109
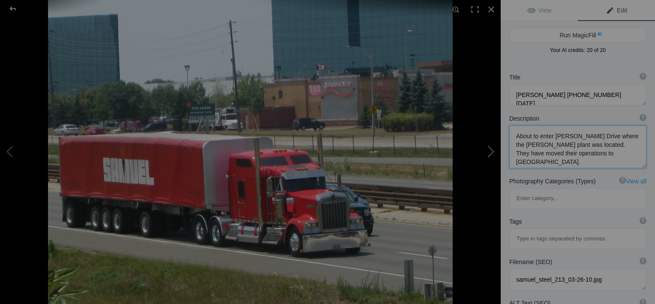
type textarea "[PERSON_NAME] w900 [DATE]"
type textarea "samuel_w900_07-04-12.jpg"
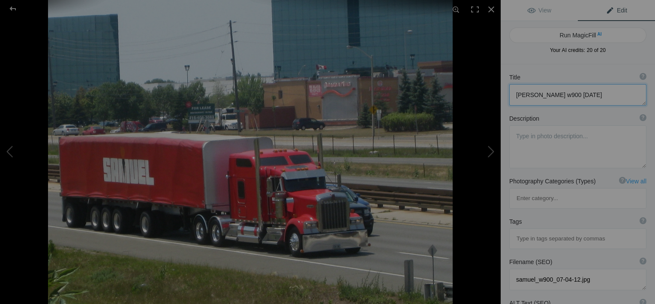
click at [519, 94] on textarea at bounding box center [577, 94] width 137 height 21
drag, startPoint x: 538, startPoint y: 93, endPoint x: 543, endPoint y: 94, distance: 4.6
click at [538, 93] on textarea at bounding box center [577, 94] width 137 height 21
click at [464, 167] on button at bounding box center [468, 151] width 64 height 109
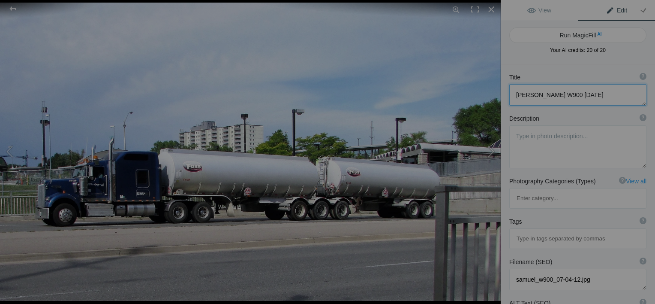
type textarea "Seaboard_Foss_W9"
type textarea "Seaboard_Foss_W9.jpg"
click at [489, 160] on button at bounding box center [468, 151] width 64 height 109
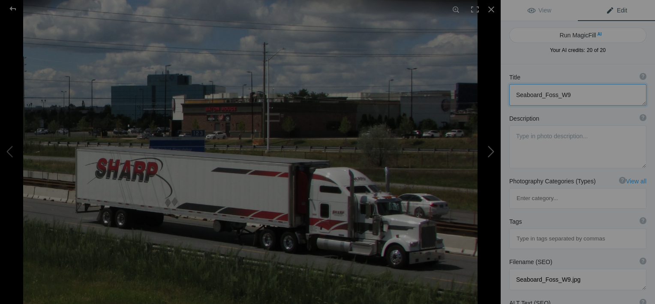
type textarea "Sharp Trans W900"
type textarea "QEW Toronto bound."
type textarea "Sharp_Trans_W900.jpg"
click at [490, 155] on button at bounding box center [468, 151] width 64 height 109
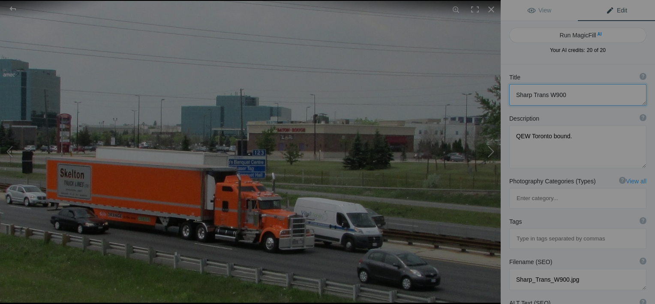
type textarea "[PERSON_NAME] Truck Lines"
type textarea "Toronto Bound QEW."
type textarea "W900_Skelton06-15-2015.jpg"
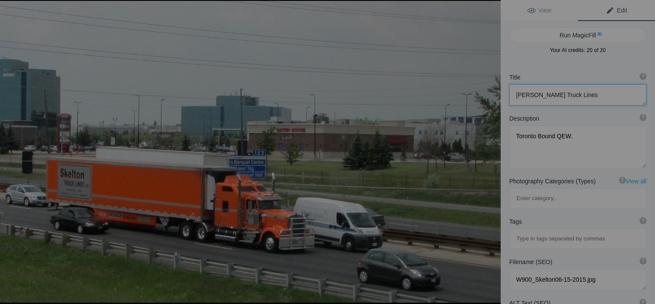
click at [490, 155] on button at bounding box center [468, 151] width 64 height 109
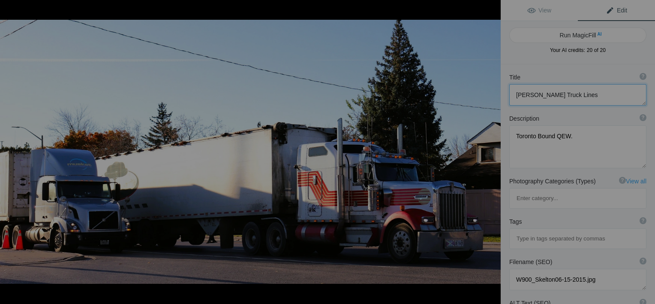
type textarea "[PERSON_NAME] TRUCKING !"
click at [490, 155] on button at bounding box center [468, 151] width 64 height 109
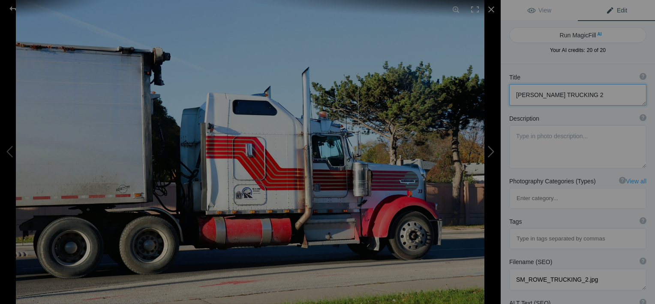
click at [489, 153] on button at bounding box center [468, 151] width 64 height 109
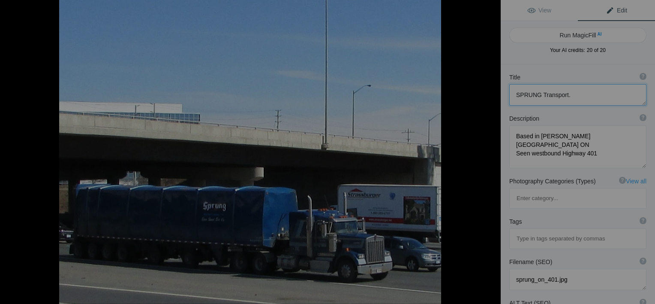
click at [489, 153] on button at bounding box center [468, 151] width 64 height 109
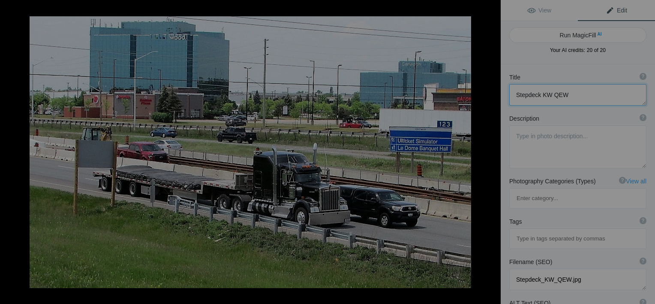
click at [489, 153] on button at bounding box center [468, 151] width 64 height 109
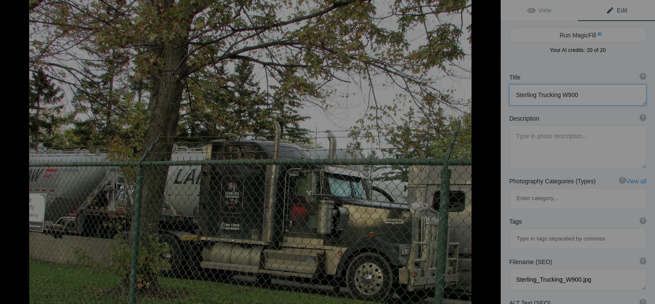
click at [489, 153] on button at bounding box center [468, 151] width 64 height 109
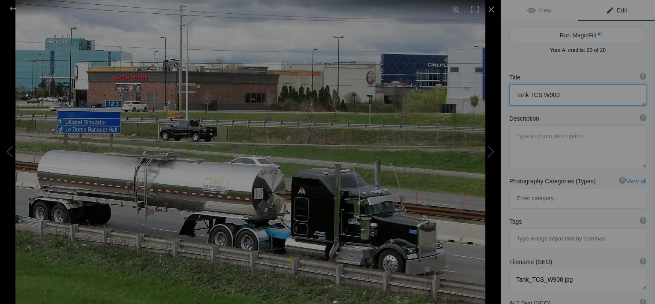
click at [241, 202] on img at bounding box center [250, 152] width 470 height 304
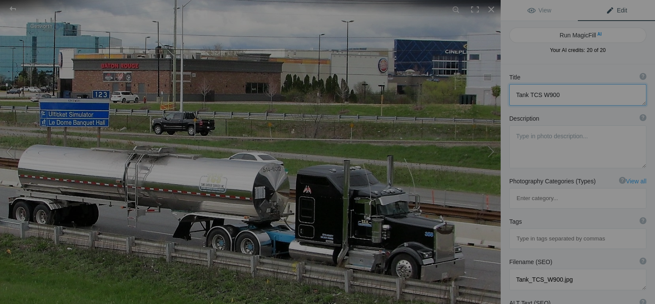
click at [241, 202] on img at bounding box center [251, 147] width 514 height 332
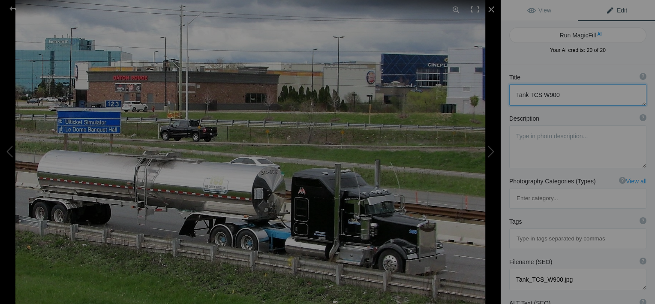
click at [241, 202] on img at bounding box center [250, 152] width 470 height 304
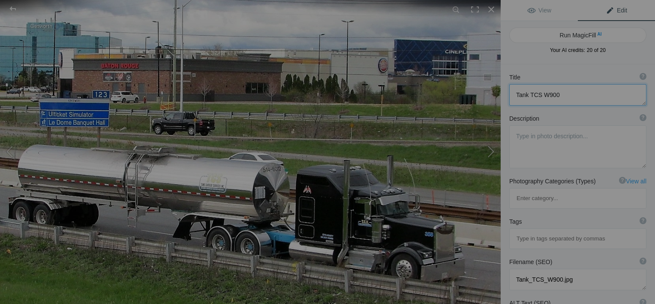
drag, startPoint x: 566, startPoint y: 96, endPoint x: 500, endPoint y: 101, distance: 65.8
click at [500, 101] on div "Tank TCS W900 View Edit Run MagicFill AI Your AI credits: 20 of 20 You have use…" at bounding box center [327, 152] width 655 height 304
click at [489, 150] on button at bounding box center [468, 151] width 64 height 109
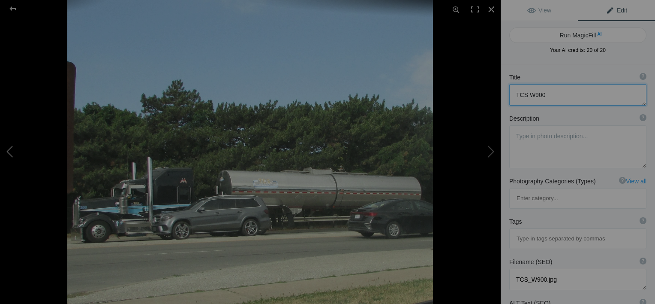
click at [12, 151] on button at bounding box center [32, 151] width 64 height 109
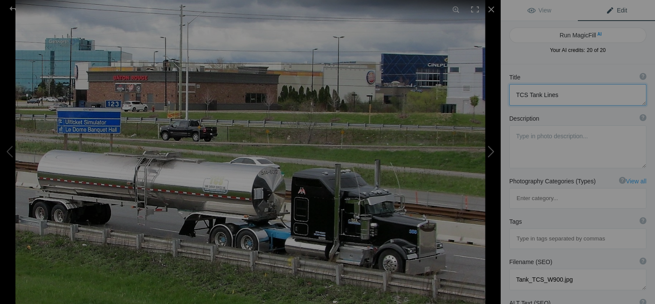
click at [493, 154] on button at bounding box center [468, 151] width 64 height 109
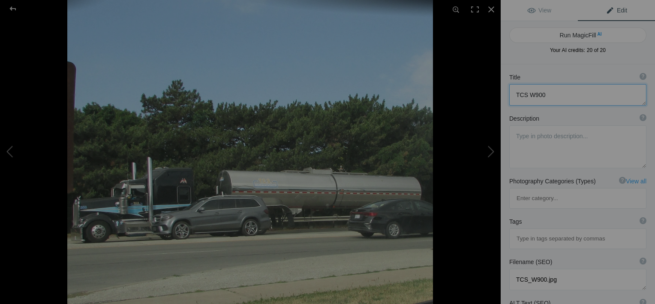
click at [556, 94] on textarea at bounding box center [577, 94] width 137 height 21
click at [486, 151] on button at bounding box center [468, 151] width 64 height 109
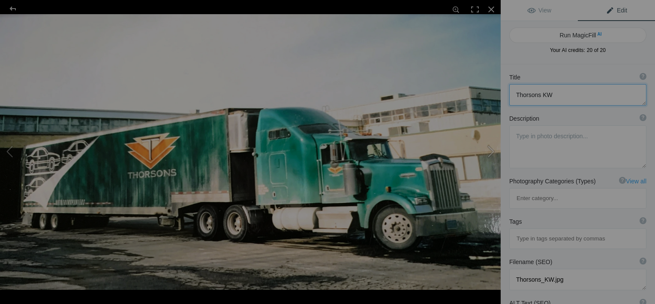
click at [486, 152] on button at bounding box center [468, 151] width 64 height 109
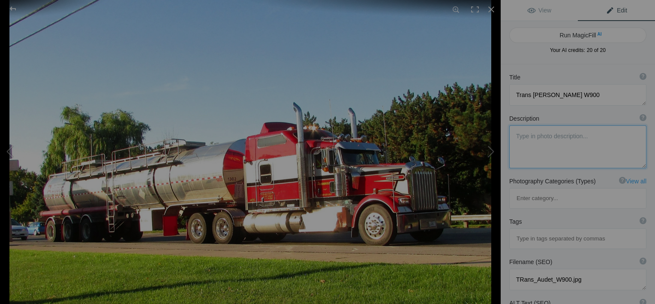
click at [532, 136] on textarea at bounding box center [577, 146] width 137 height 43
click at [487, 153] on button at bounding box center [468, 151] width 64 height 109
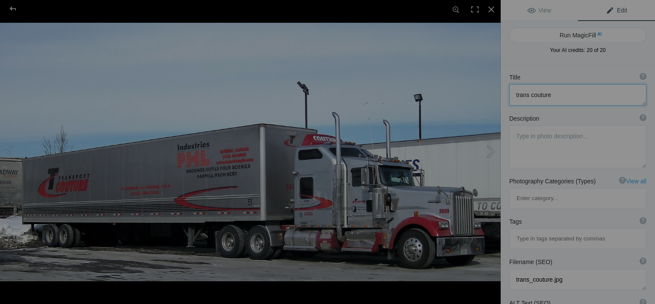
drag, startPoint x: 566, startPoint y: 93, endPoint x: 498, endPoint y: 98, distance: 68.4
click at [499, 96] on div "trans couture View Edit Run MagicFill AI Your AI credits: 20 of 20 You have use…" at bounding box center [327, 152] width 655 height 304
click at [516, 141] on textarea at bounding box center [577, 146] width 137 height 43
click at [559, 90] on textarea at bounding box center [577, 94] width 137 height 21
click at [621, 138] on textarea at bounding box center [577, 146] width 137 height 43
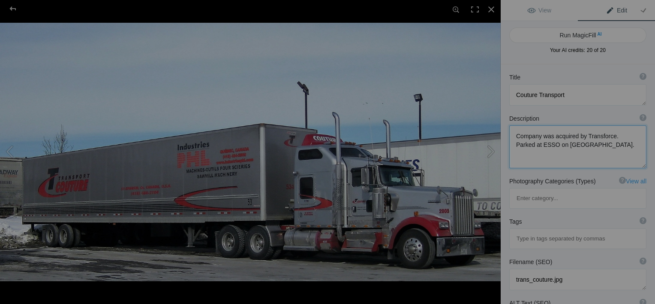
click at [494, 150] on button at bounding box center [468, 151] width 64 height 109
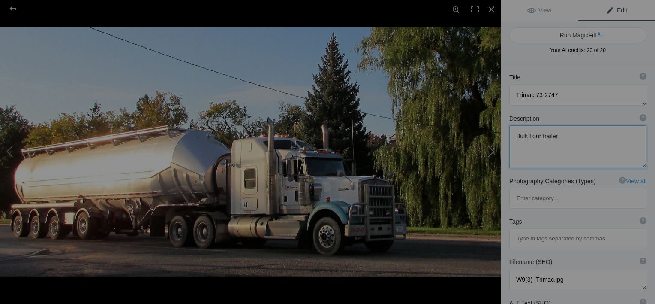
click at [494, 150] on button at bounding box center [468, 151] width 64 height 109
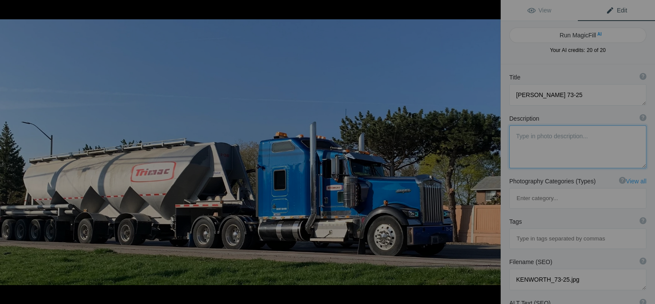
click at [494, 150] on button at bounding box center [468, 151] width 64 height 109
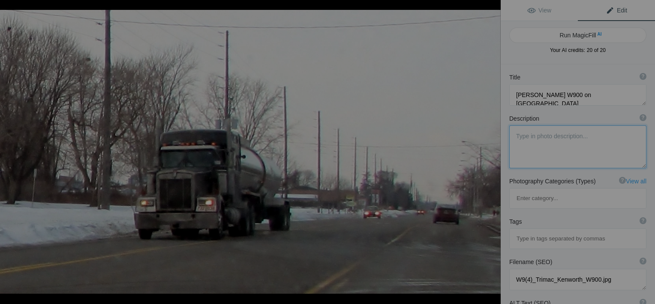
click at [494, 150] on button at bounding box center [468, 151] width 64 height 109
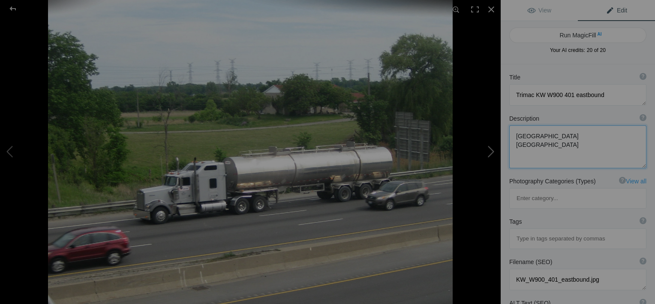
click at [494, 150] on button at bounding box center [468, 151] width 64 height 109
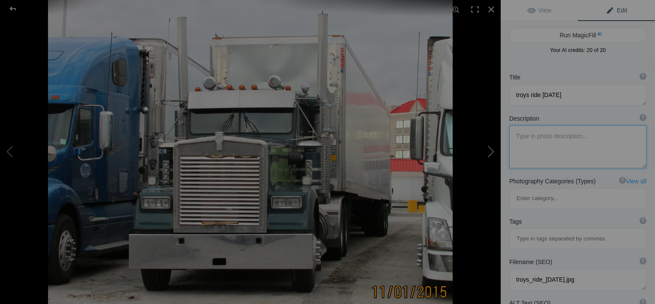
click at [494, 150] on button at bounding box center [468, 151] width 64 height 109
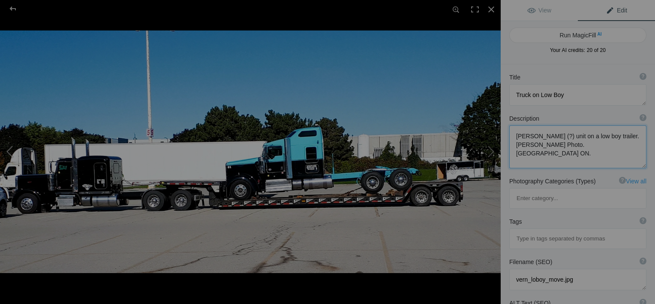
click at [5, 147] on button at bounding box center [32, 151] width 64 height 109
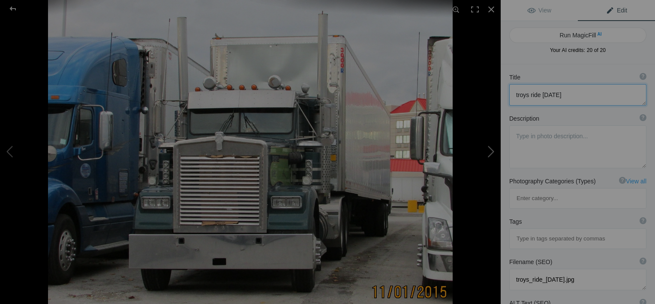
drag, startPoint x: 568, startPoint y: 91, endPoint x: 499, endPoint y: 99, distance: 69.1
click at [499, 99] on div "troys ride [DATE] View Edit Run MagicFill AI Your AI credits: 20 of 20 You have…" at bounding box center [327, 152] width 655 height 304
click at [484, 156] on button at bounding box center [468, 151] width 64 height 109
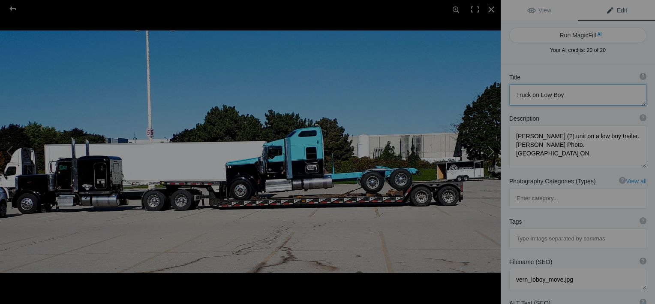
click at [490, 158] on button at bounding box center [468, 151] width 64 height 109
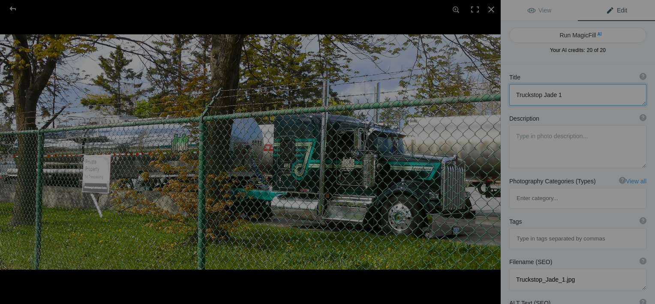
click at [490, 147] on button at bounding box center [468, 151] width 64 height 109
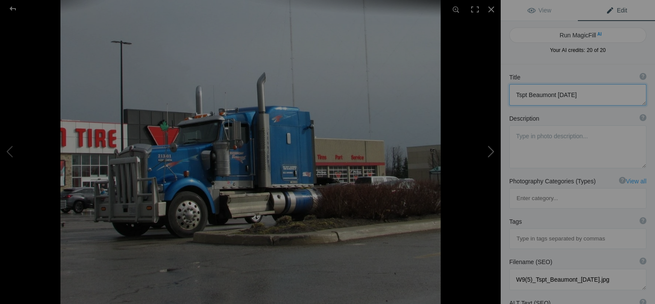
click at [490, 147] on button at bounding box center [468, 151] width 64 height 109
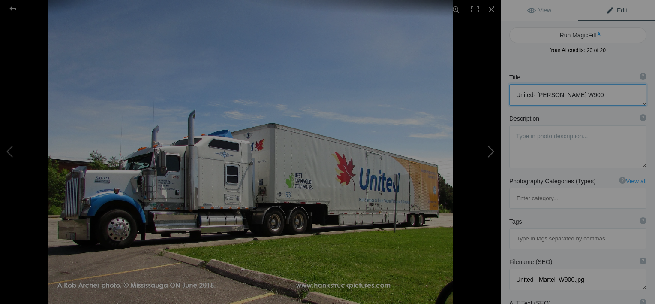
click at [490, 147] on button at bounding box center [468, 151] width 64 height 109
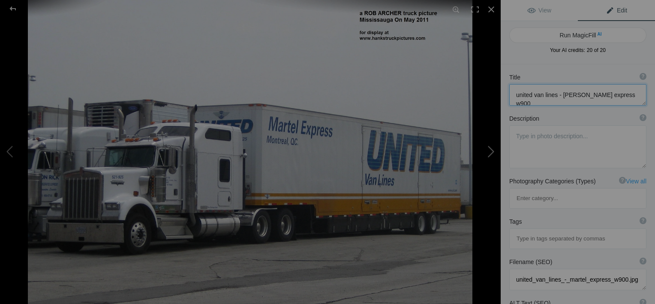
click at [490, 147] on button at bounding box center [468, 151] width 64 height 109
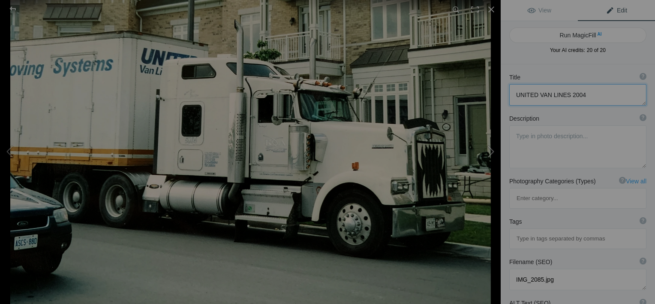
click at [490, 147] on button at bounding box center [468, 151] width 64 height 109
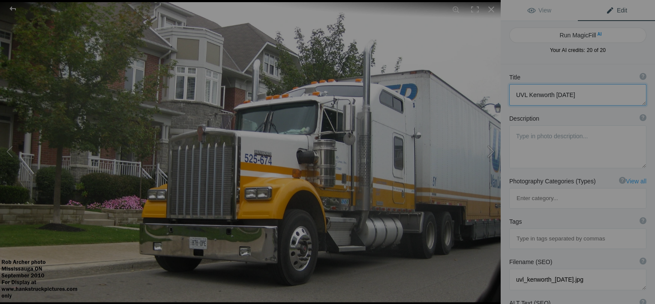
click at [490, 147] on button at bounding box center [468, 151] width 64 height 109
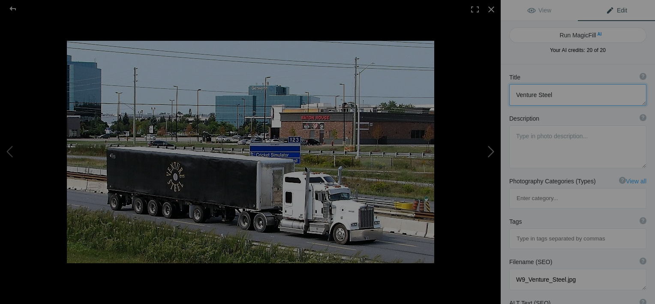
click at [490, 147] on button at bounding box center [468, 151] width 64 height 109
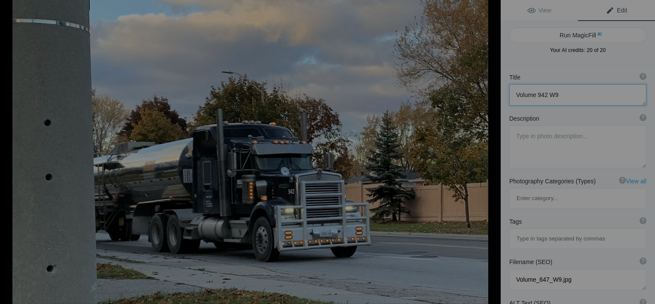
click at [490, 147] on button at bounding box center [468, 151] width 64 height 109
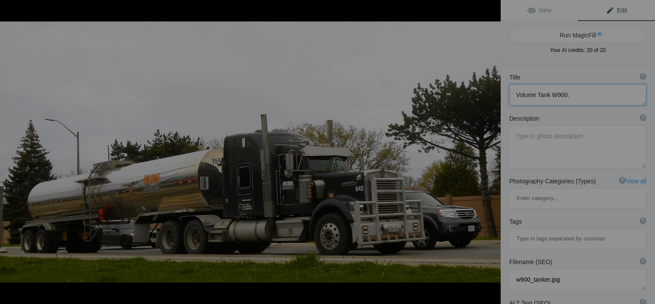
click at [490, 147] on button at bounding box center [468, 151] width 64 height 109
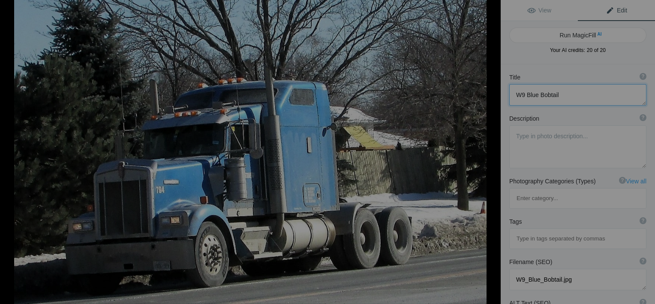
click at [490, 148] on button at bounding box center [468, 151] width 64 height 109
